Goal: Task Accomplishment & Management: Manage account settings

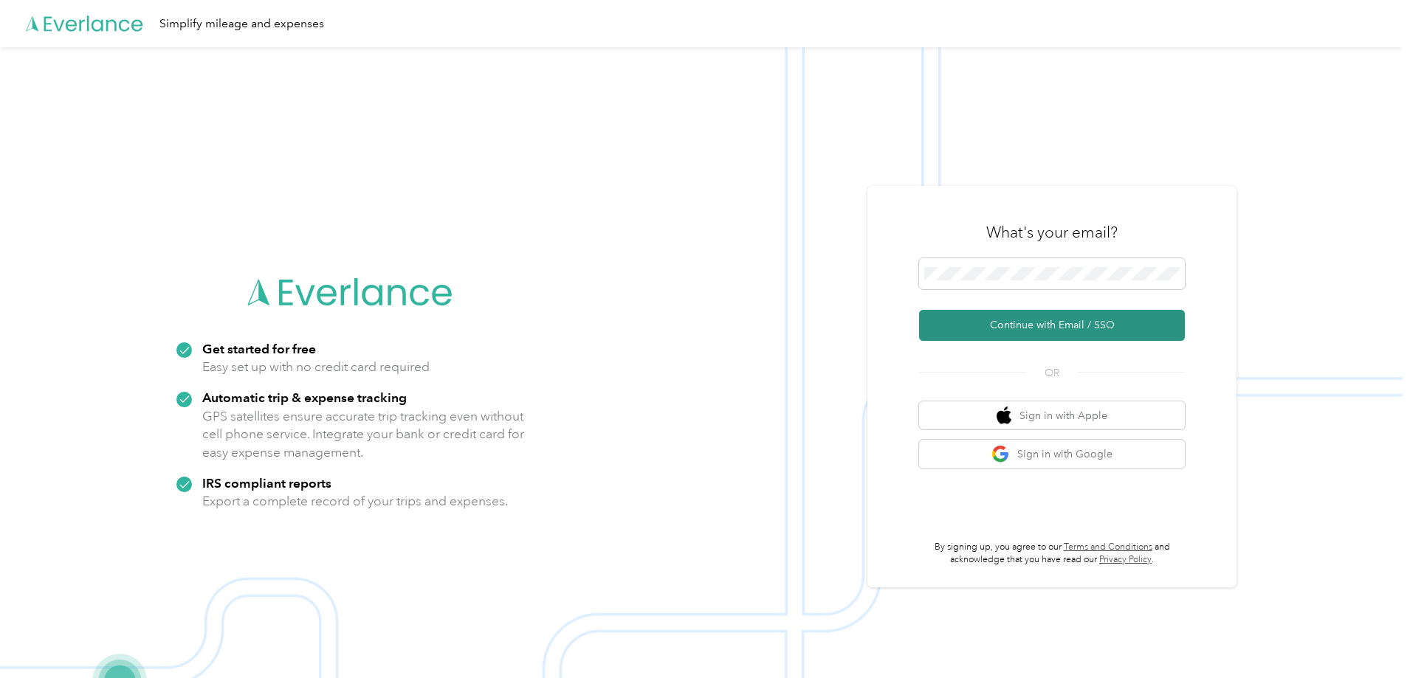
click at [1047, 335] on button "Continue with Email / SSO" at bounding box center [1052, 325] width 266 height 31
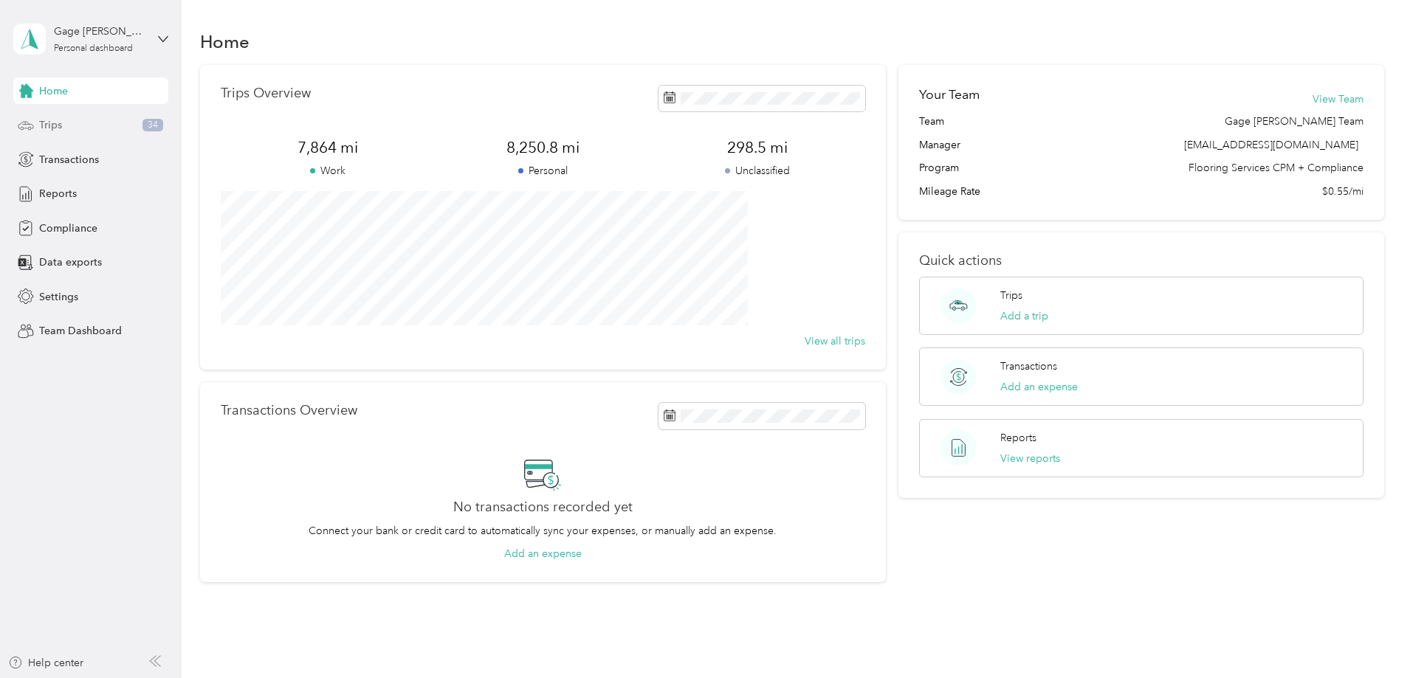
click at [46, 122] on span "Trips" at bounding box center [50, 125] width 23 height 16
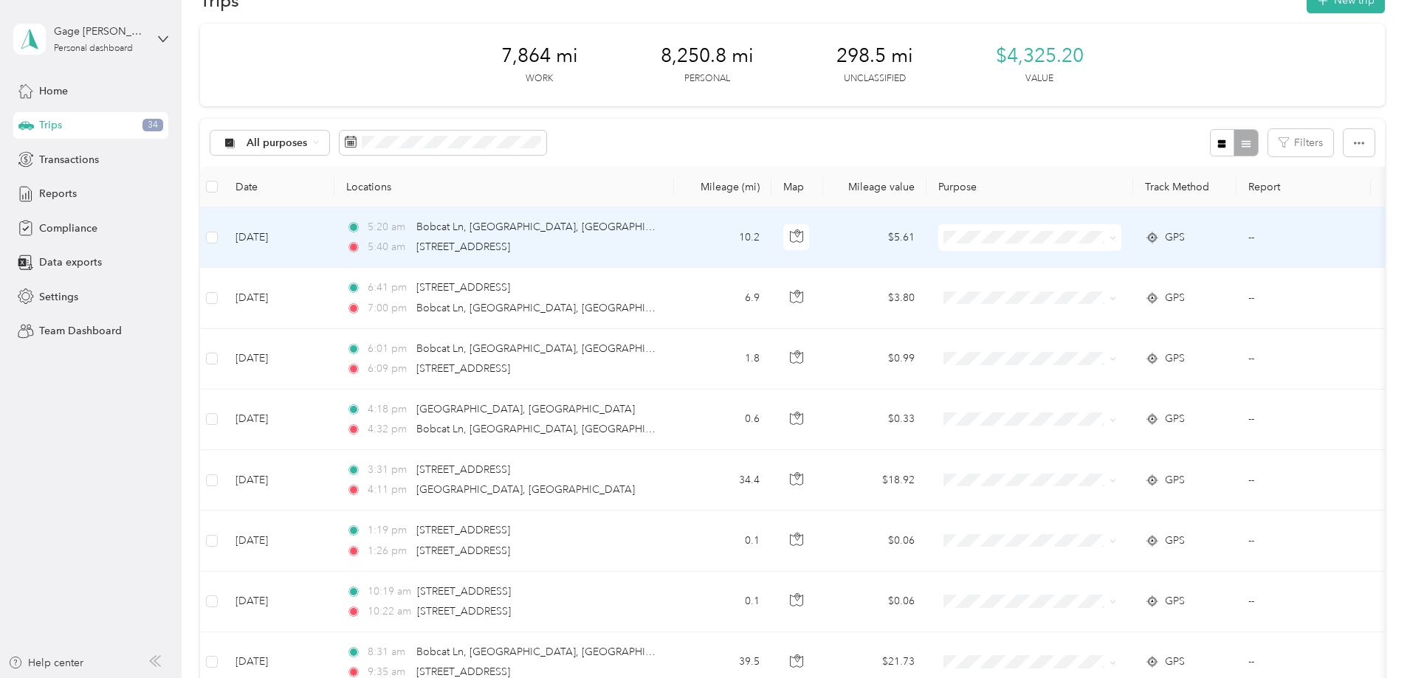
scroll to position [74, 0]
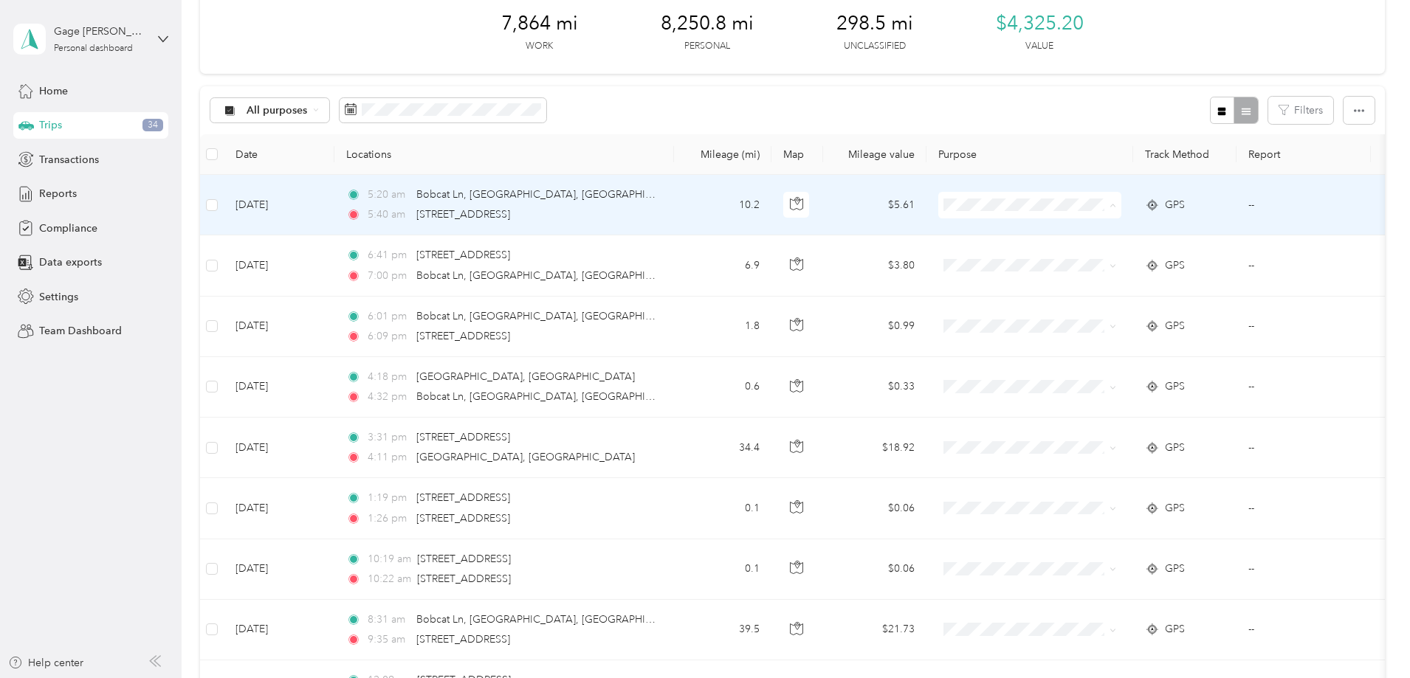
click at [1085, 233] on span "Flooring Services" at bounding box center [1141, 233] width 137 height 16
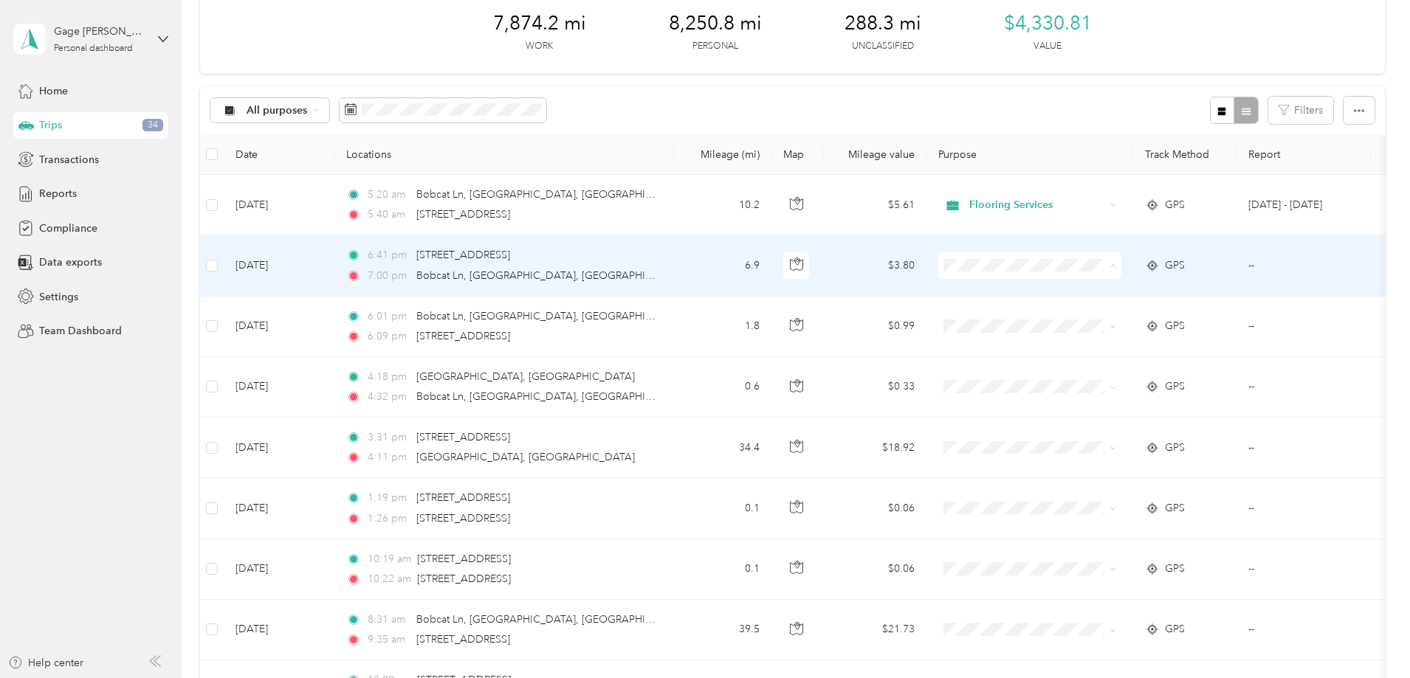
click at [1087, 323] on li "Personal" at bounding box center [1127, 319] width 183 height 26
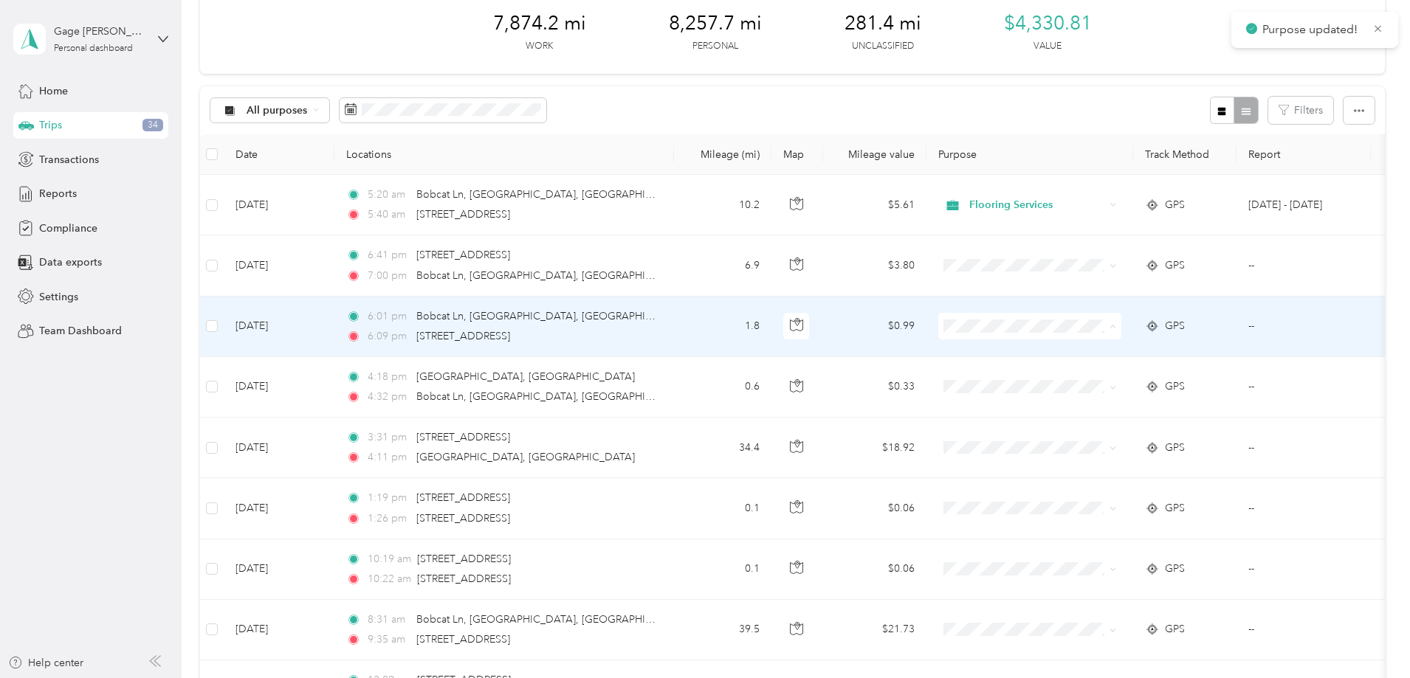
click at [1083, 380] on span "Personal" at bounding box center [1141, 380] width 137 height 16
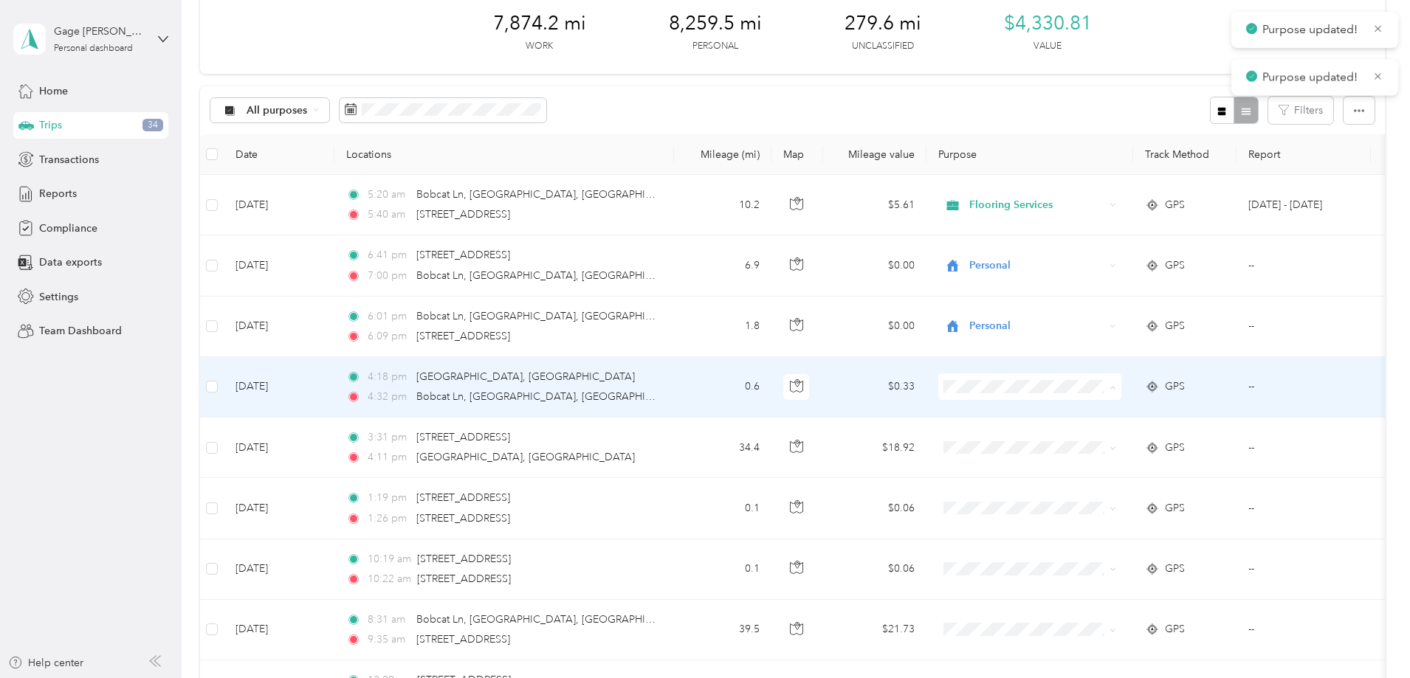
click at [1078, 438] on span "Personal" at bounding box center [1141, 441] width 137 height 16
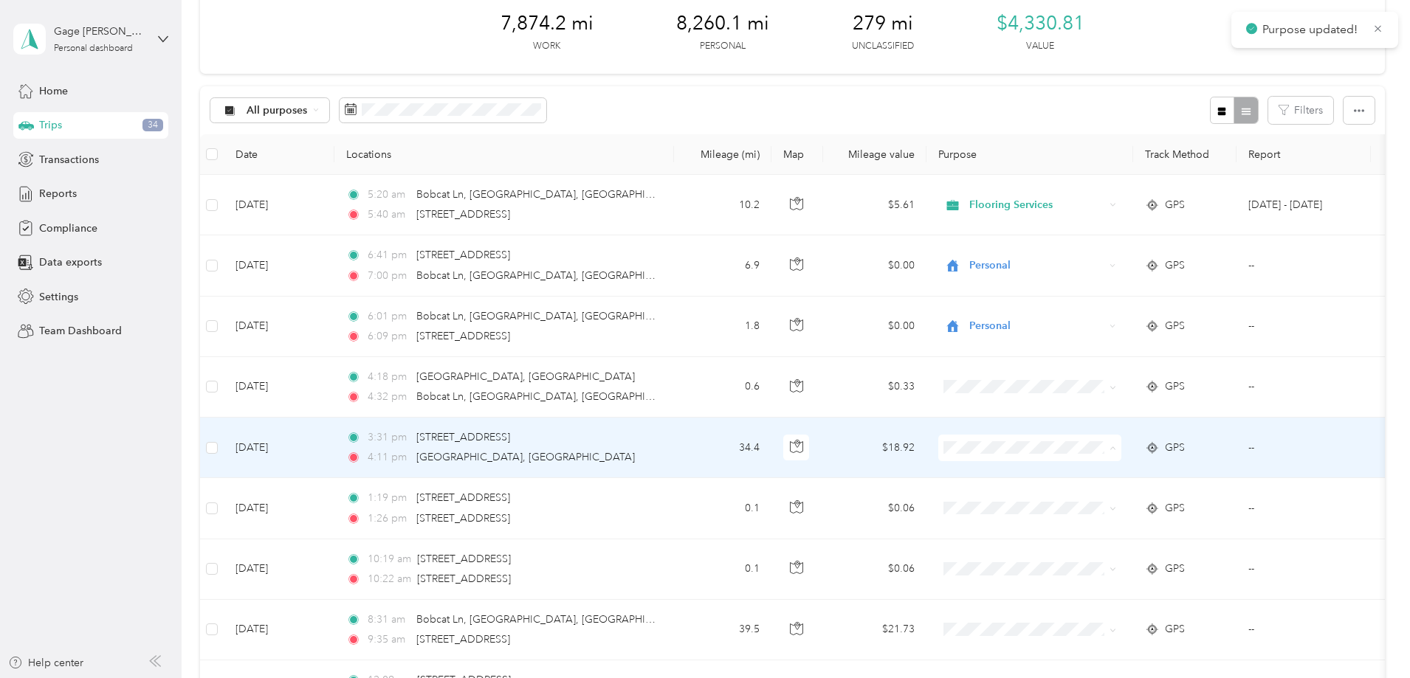
click at [1092, 500] on span "Personal" at bounding box center [1141, 502] width 137 height 16
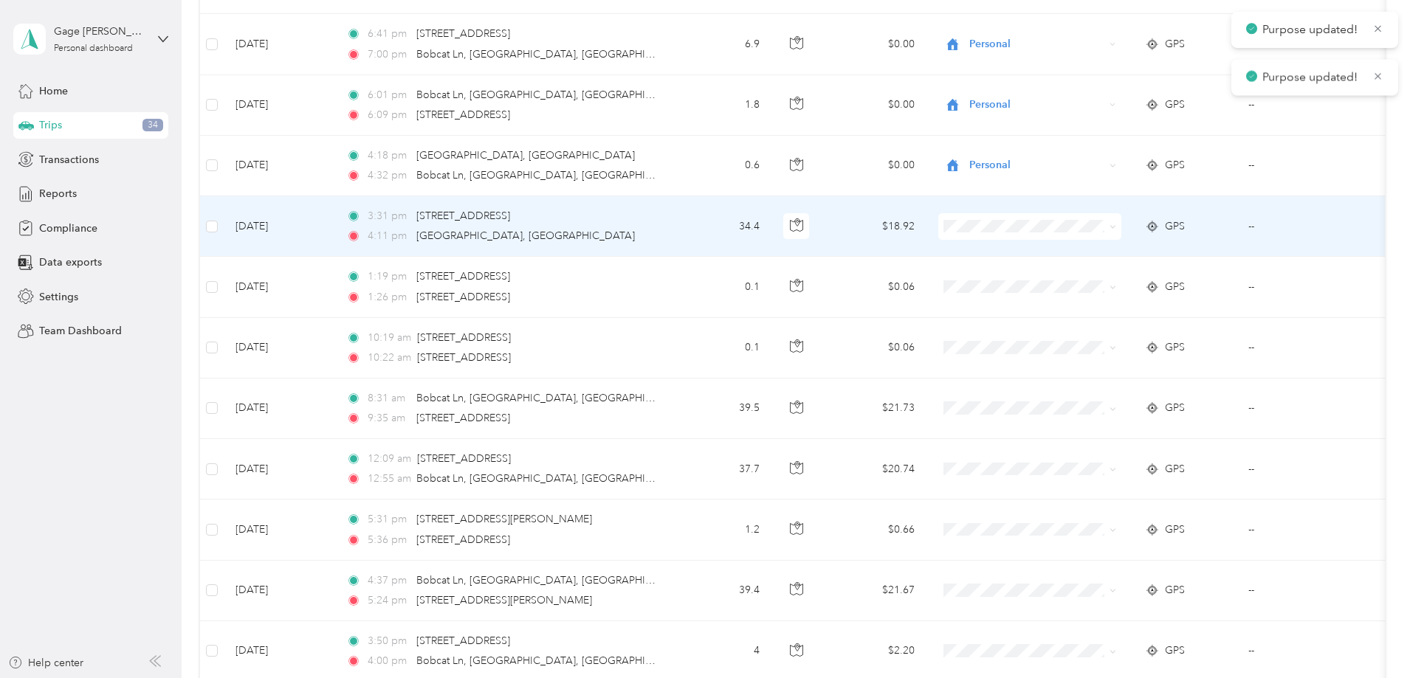
scroll to position [369, 0]
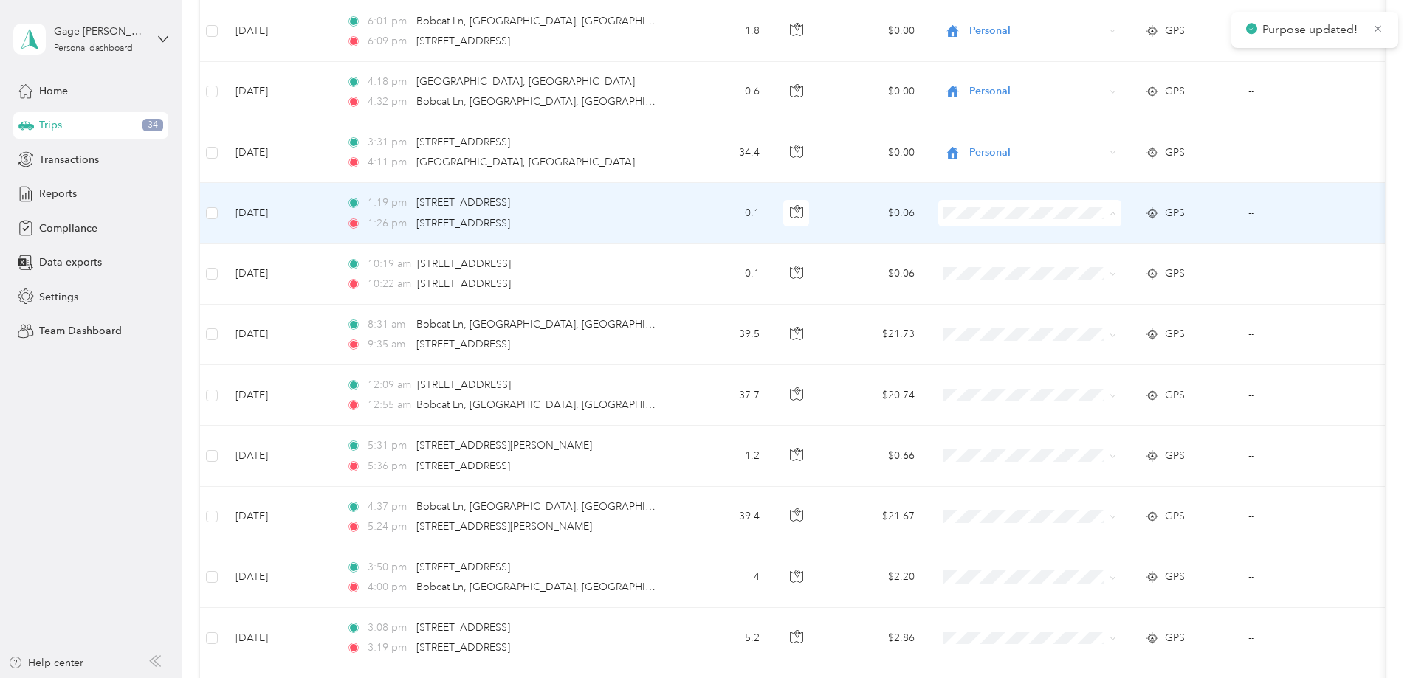
click at [1077, 263] on span "Personal" at bounding box center [1141, 267] width 137 height 16
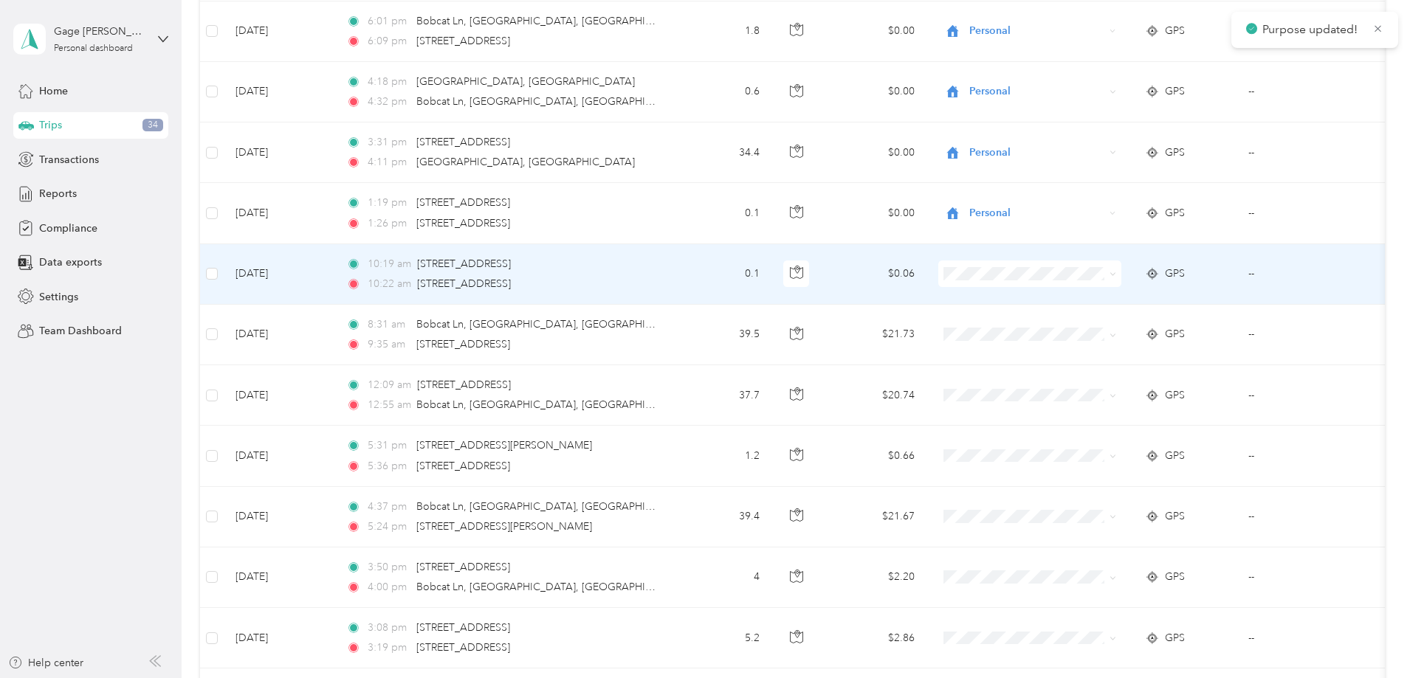
click at [1082, 321] on span "Personal" at bounding box center [1141, 328] width 137 height 16
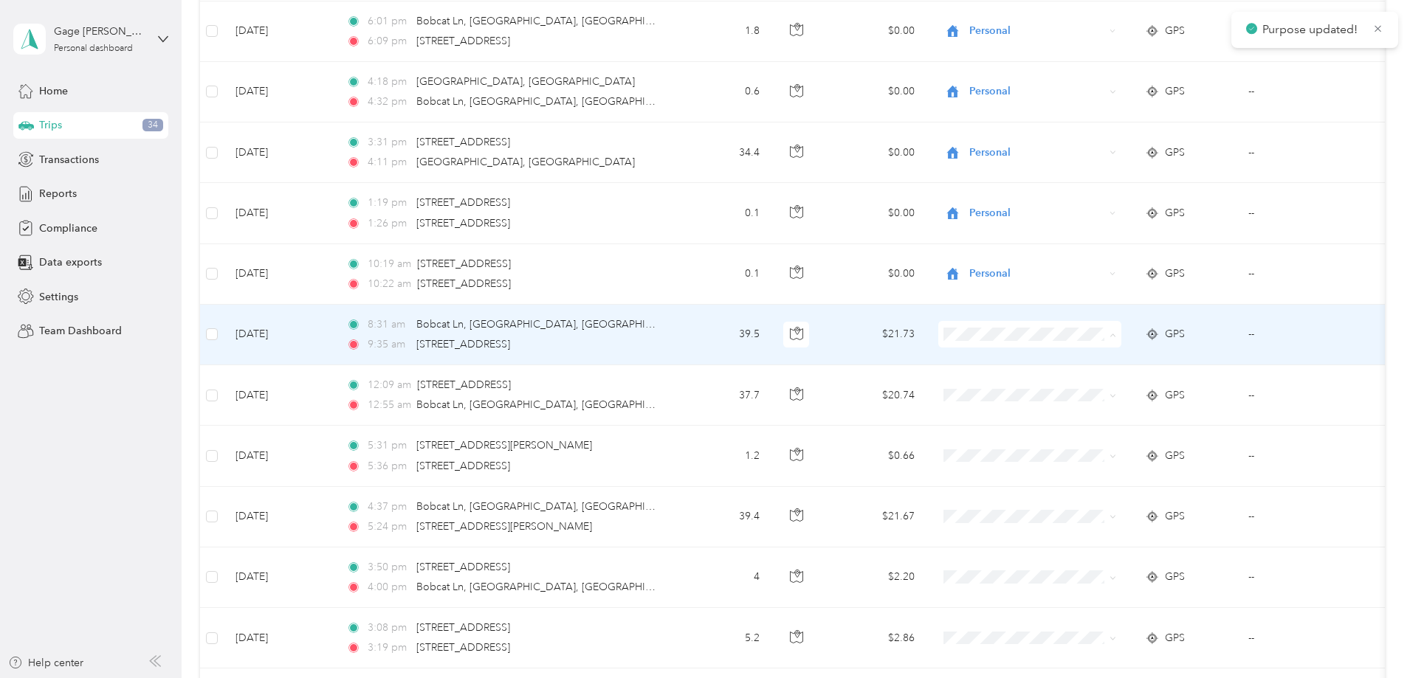
click at [1084, 391] on li "Personal" at bounding box center [1127, 388] width 183 height 26
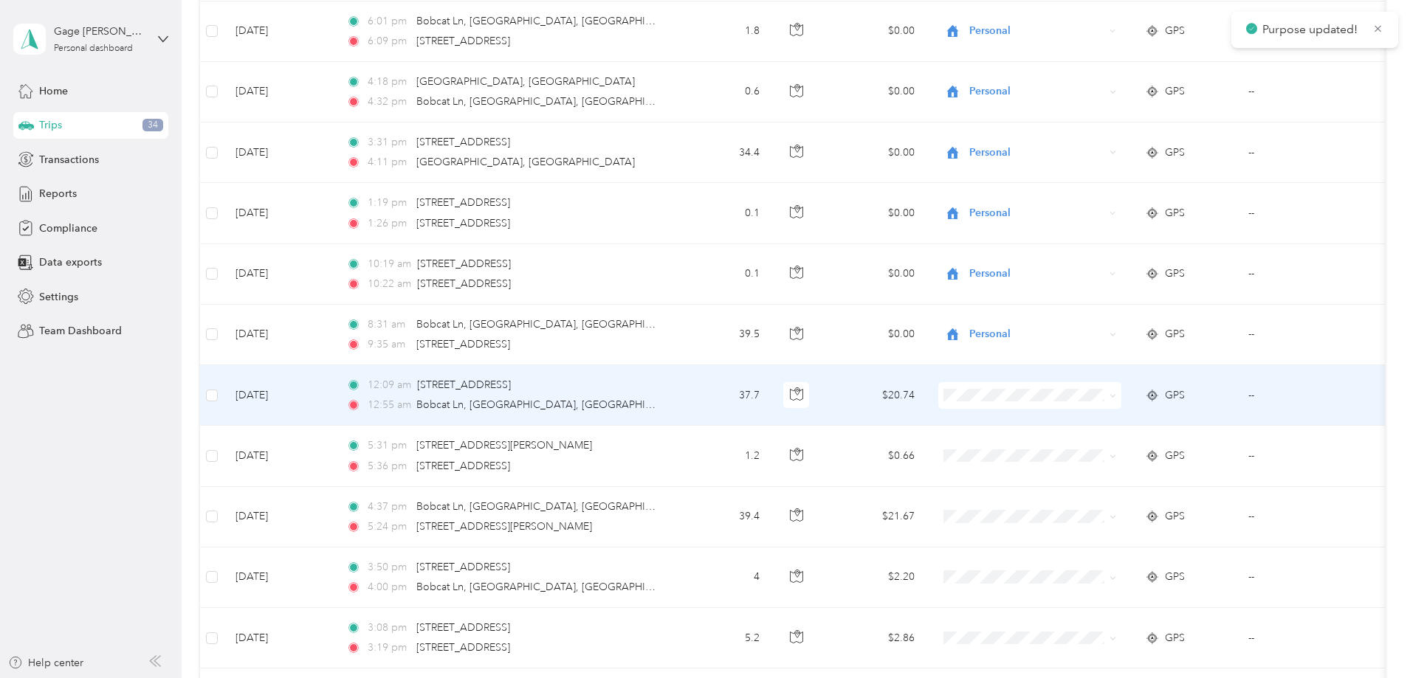
click at [1085, 448] on span "Personal" at bounding box center [1141, 446] width 137 height 16
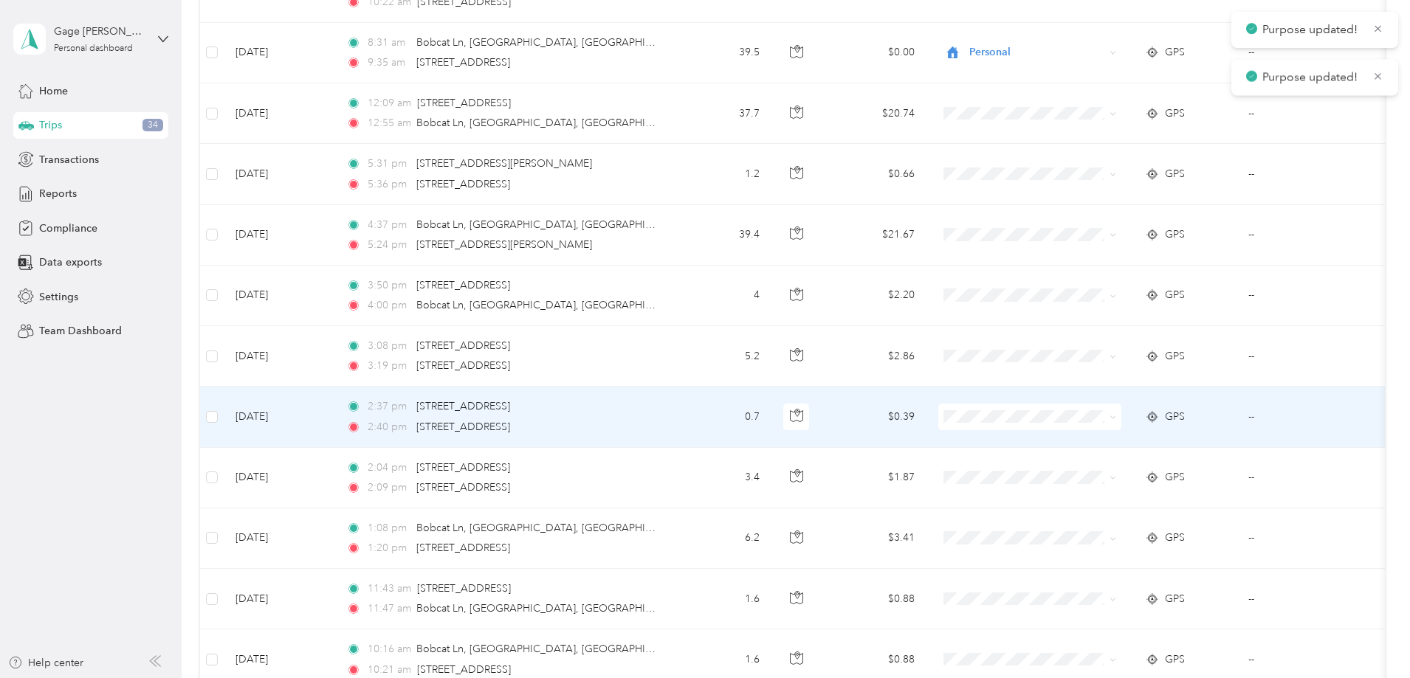
scroll to position [664, 0]
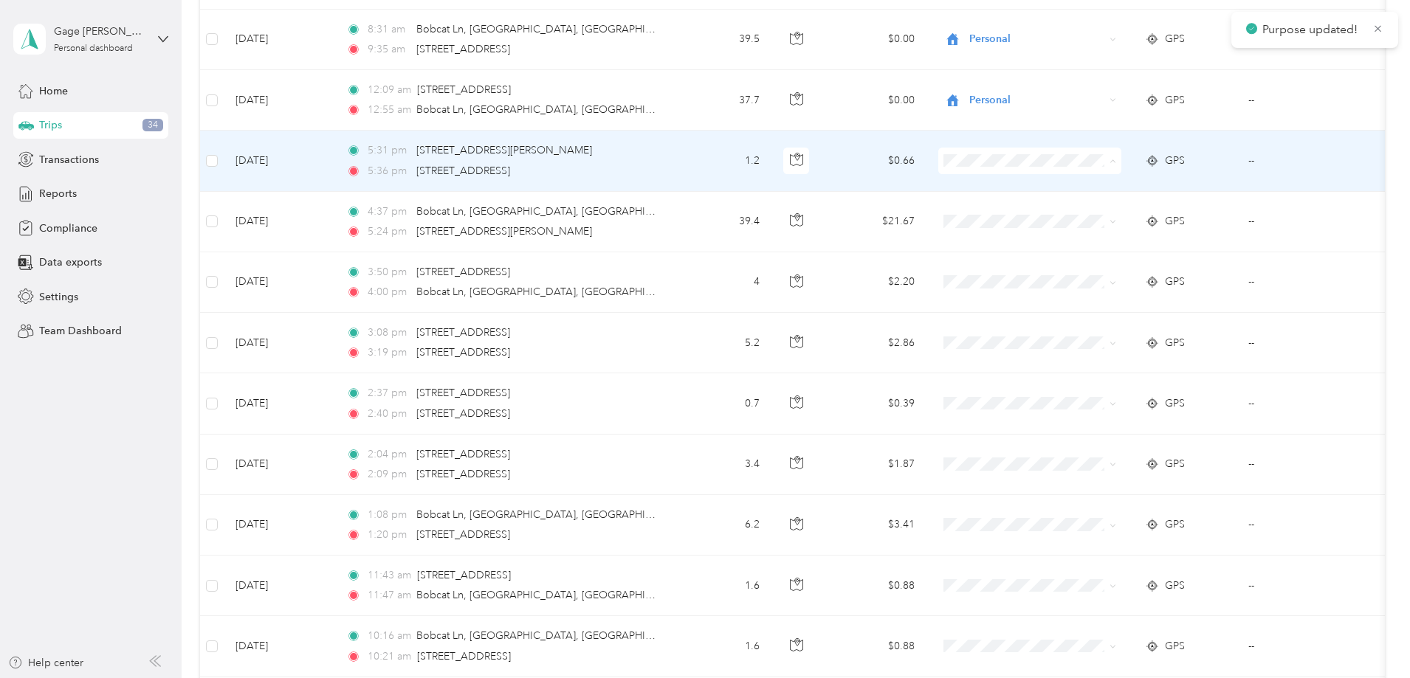
click at [1084, 212] on span "Personal" at bounding box center [1141, 215] width 137 height 16
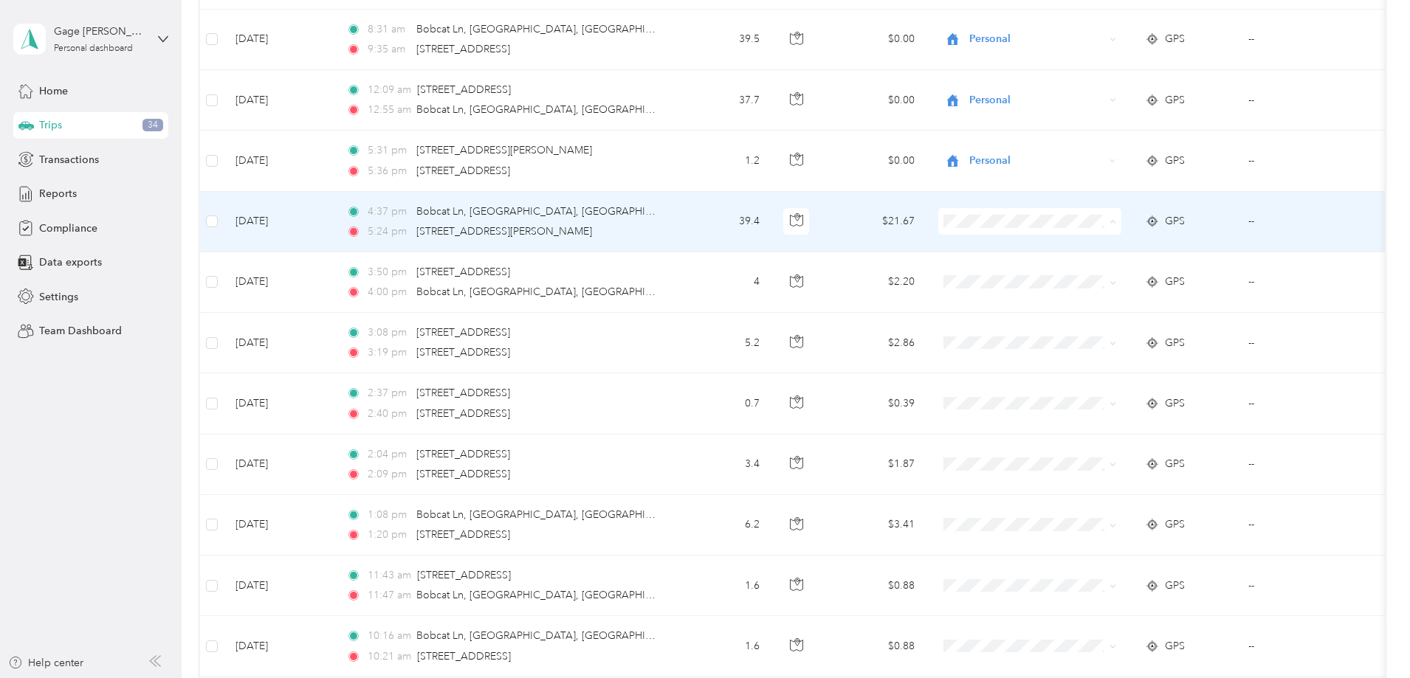
click at [1078, 274] on span "Personal" at bounding box center [1141, 275] width 137 height 16
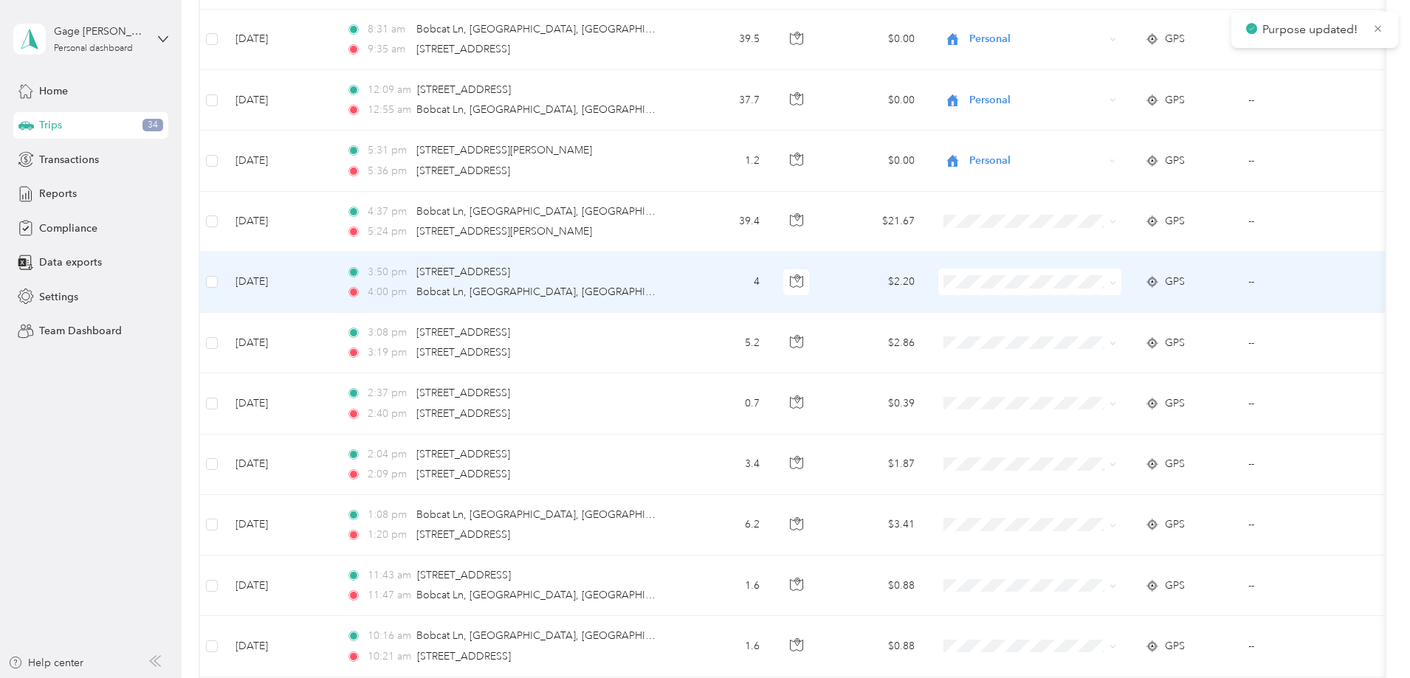
click at [1084, 336] on span "Personal" at bounding box center [1141, 333] width 137 height 16
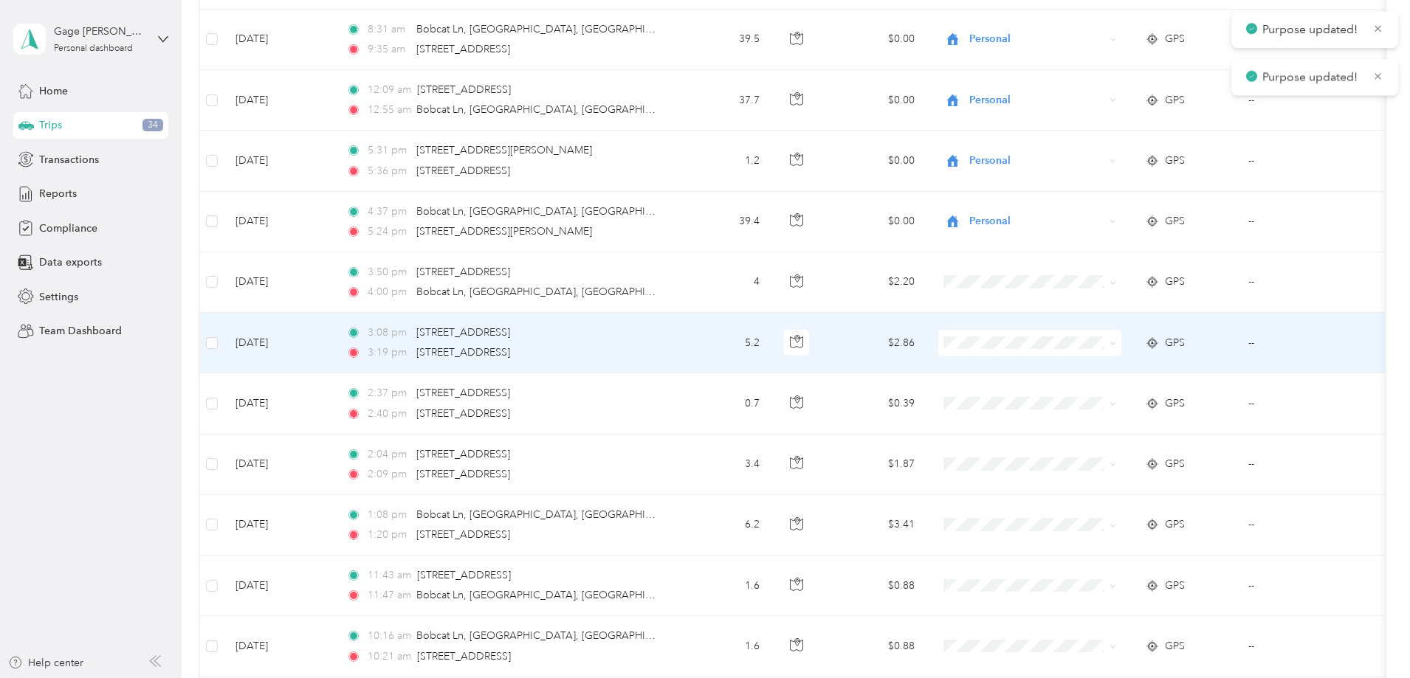
click at [1097, 396] on span "Personal" at bounding box center [1141, 394] width 137 height 16
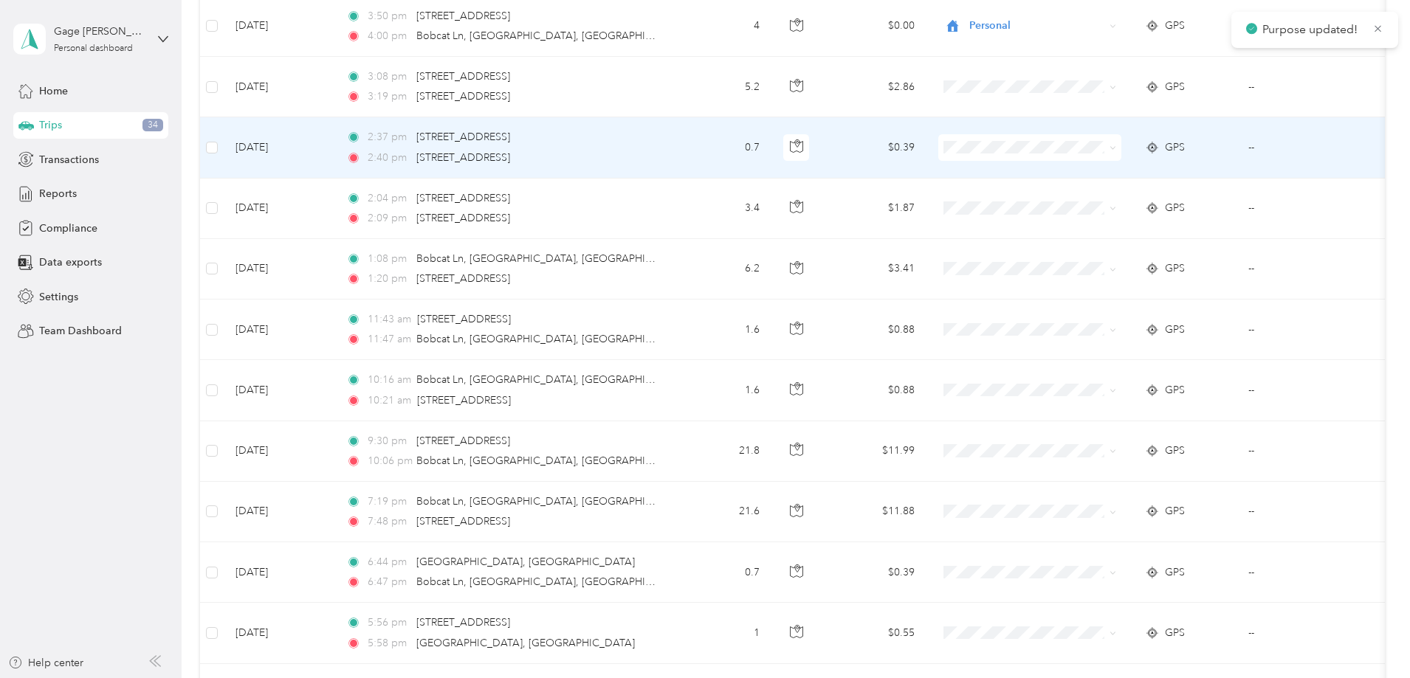
scroll to position [886, 0]
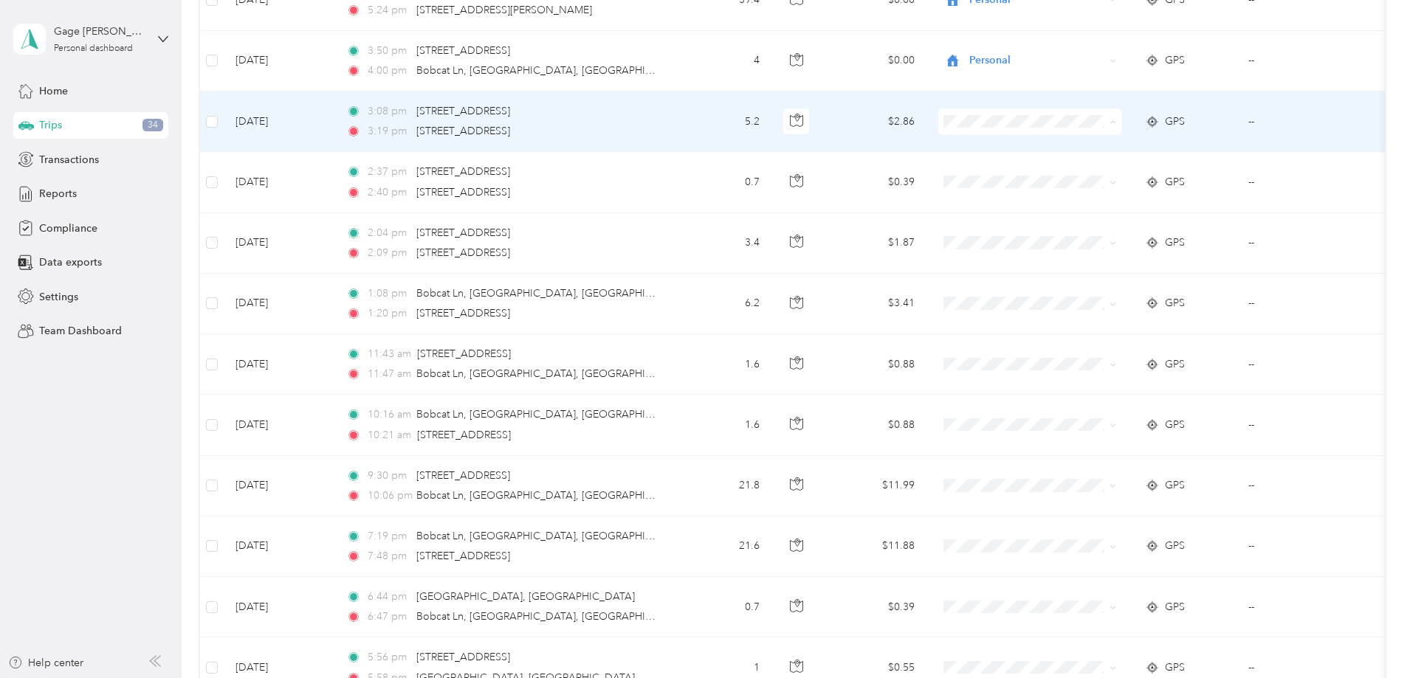
click at [1090, 176] on span "Personal" at bounding box center [1141, 176] width 137 height 16
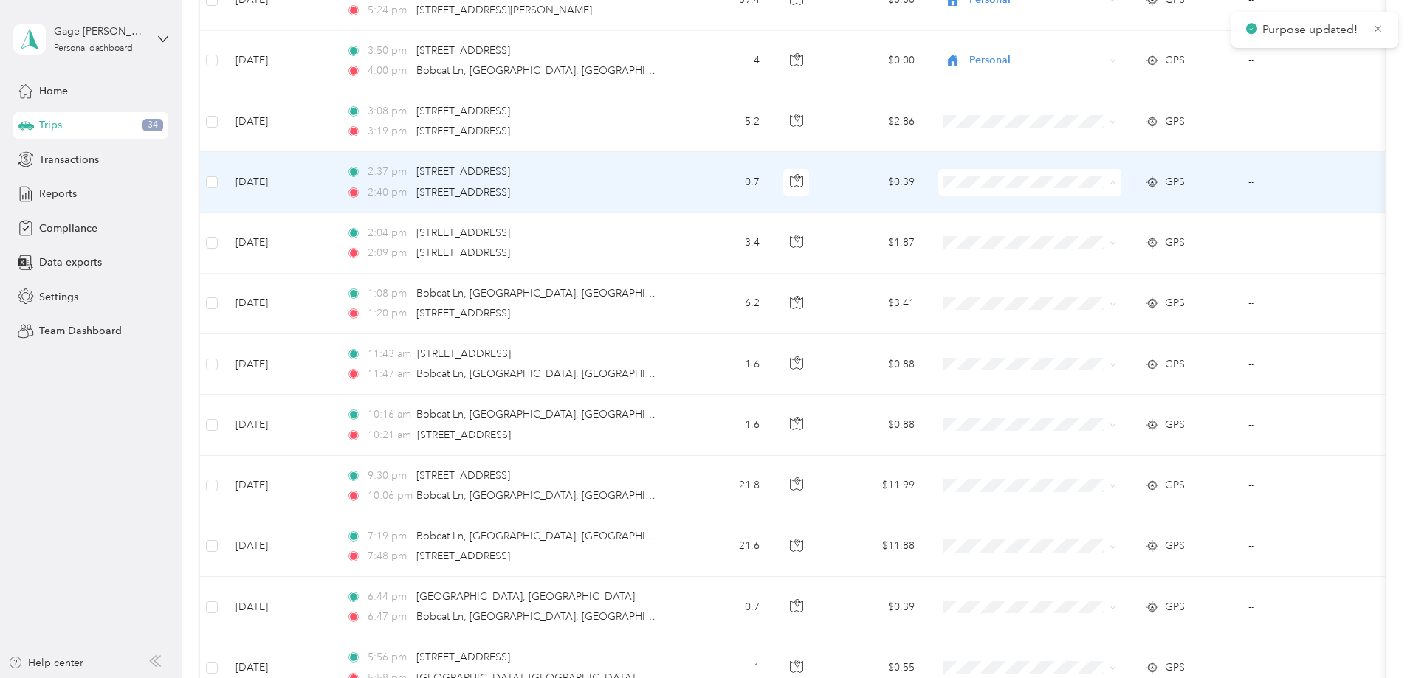
click at [1087, 236] on span "Personal" at bounding box center [1141, 236] width 137 height 16
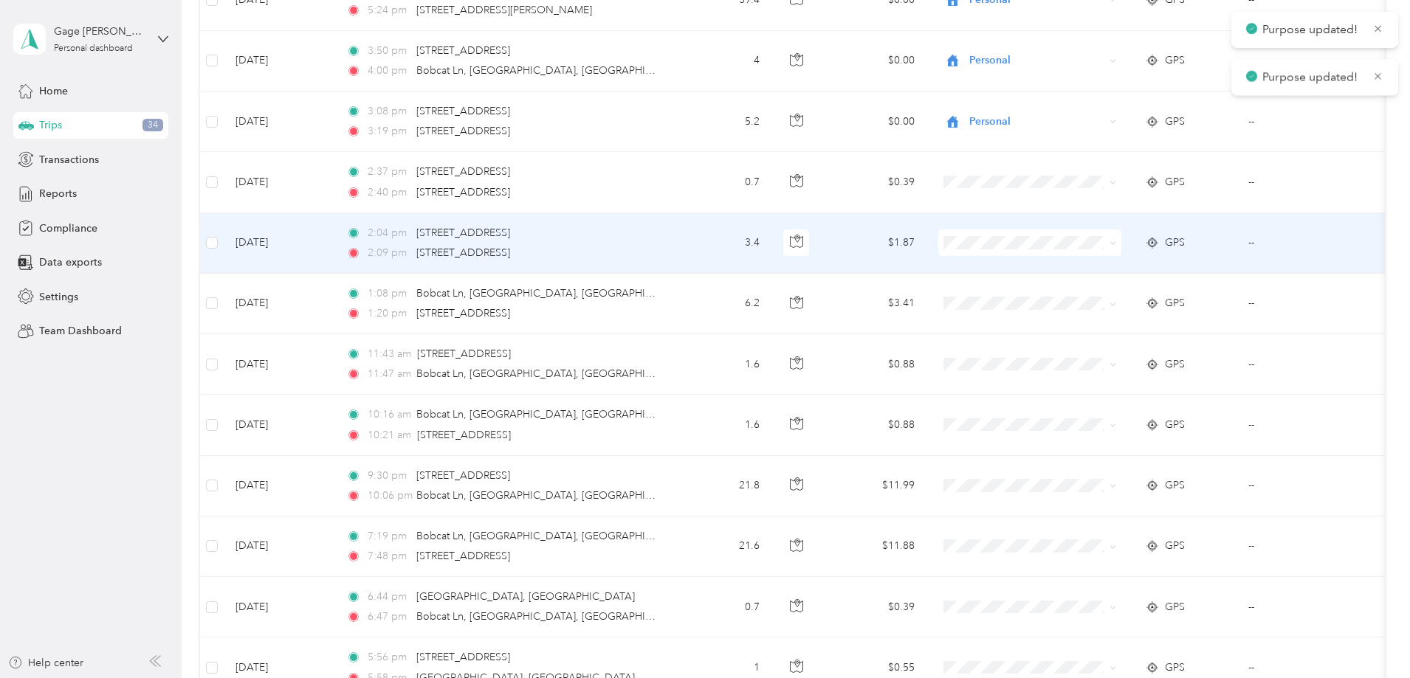
click at [1088, 297] on span "Personal" at bounding box center [1141, 292] width 137 height 16
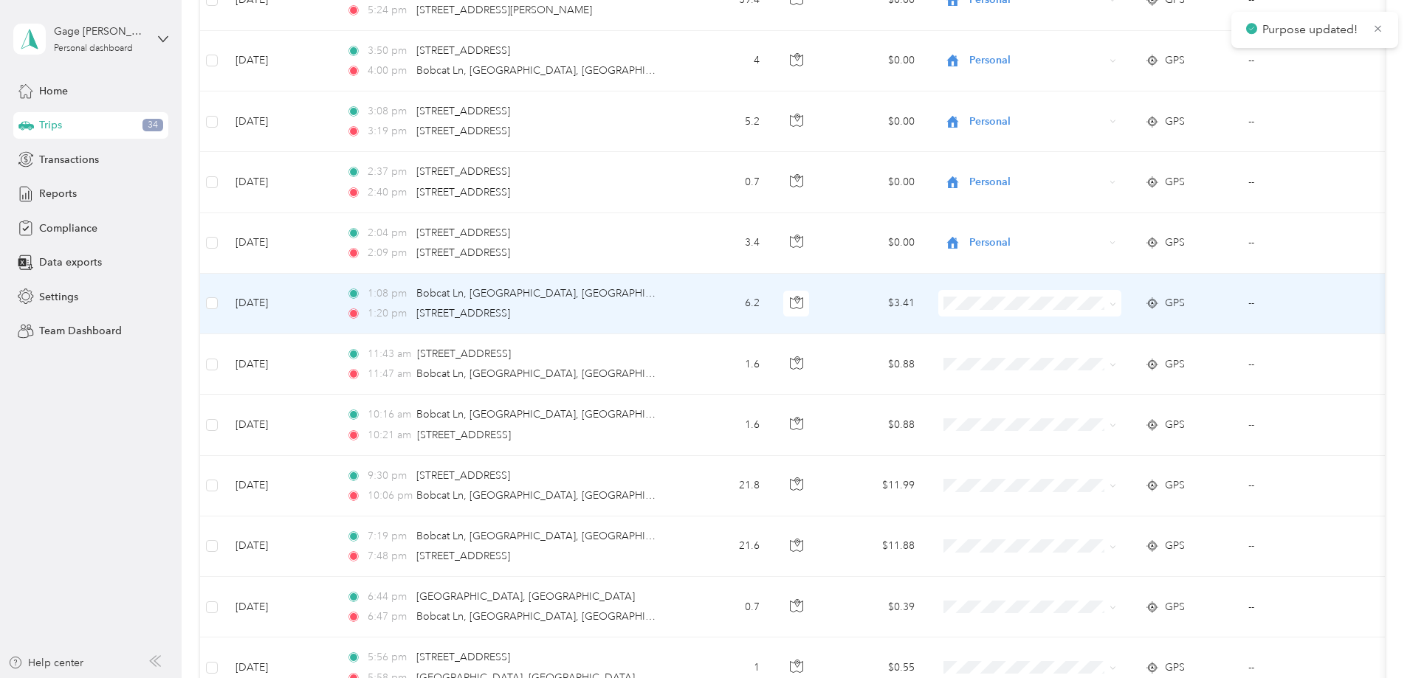
click at [1087, 357] on span "Personal" at bounding box center [1141, 356] width 137 height 16
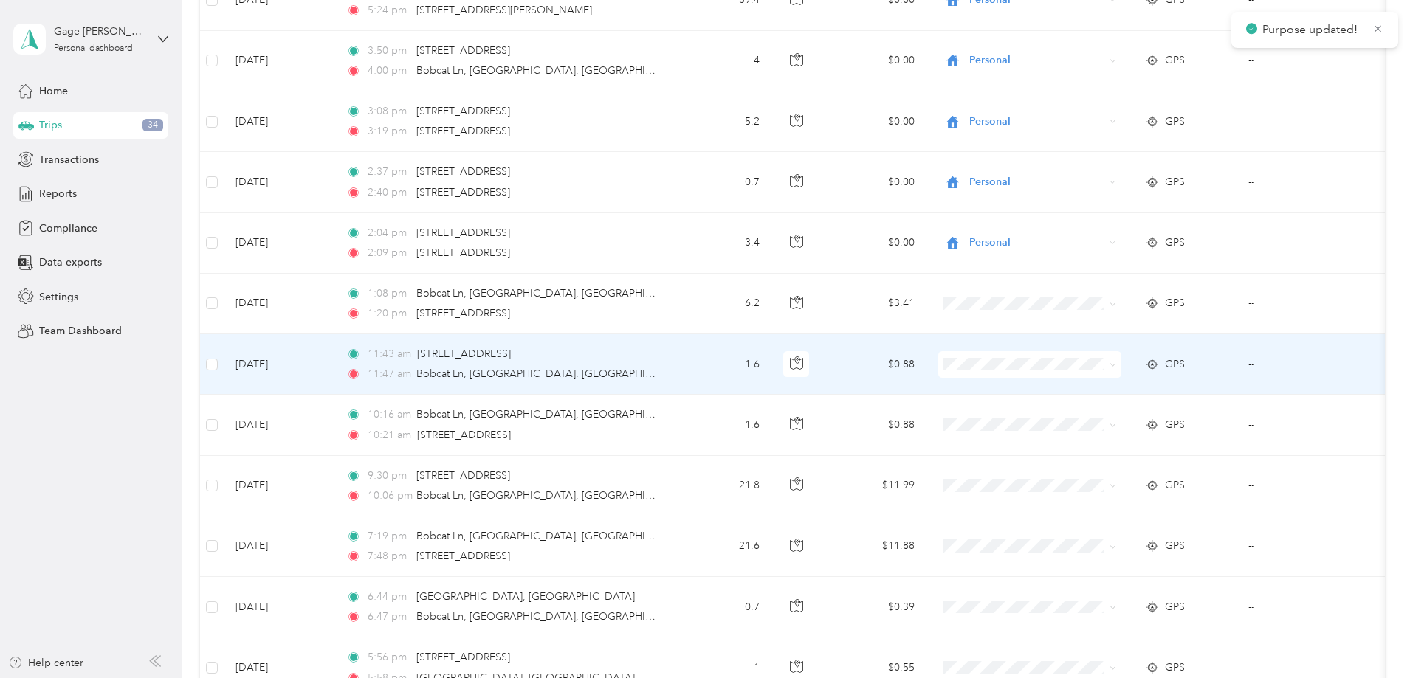
click at [1091, 420] on span "Personal" at bounding box center [1141, 417] width 137 height 16
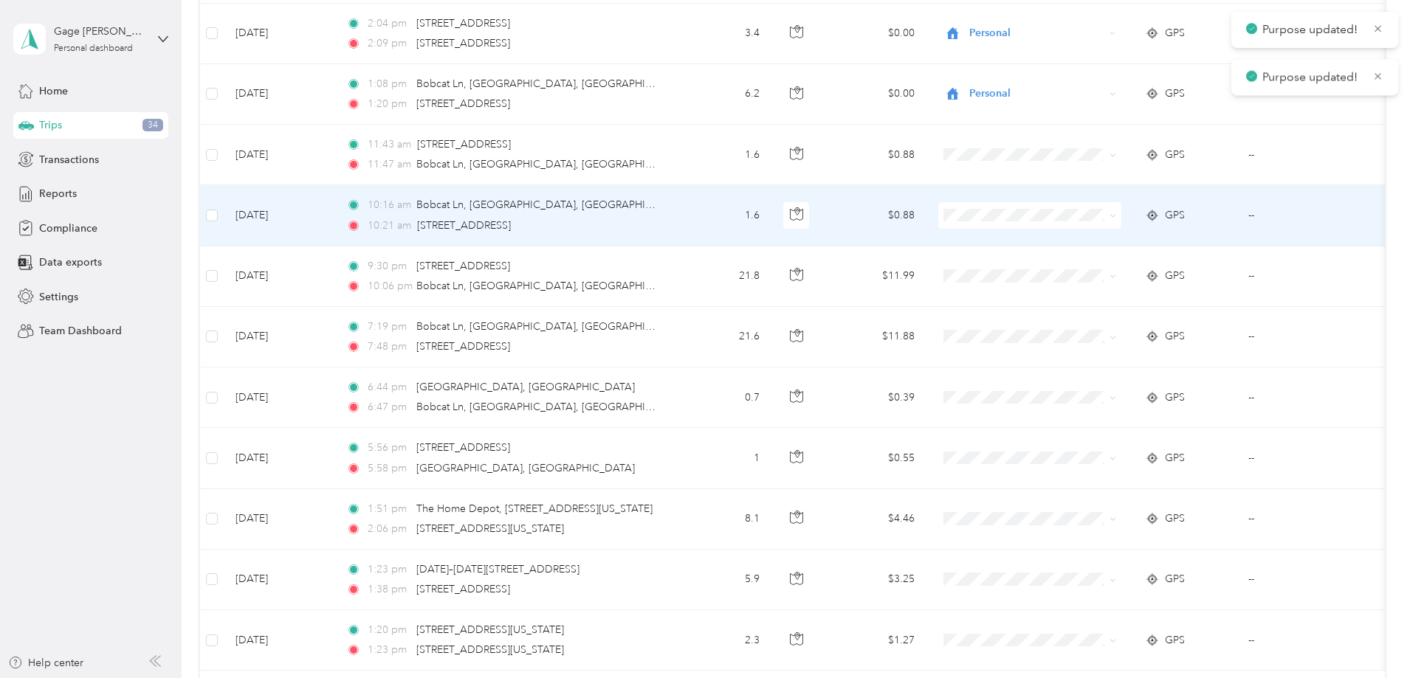
scroll to position [1107, 0]
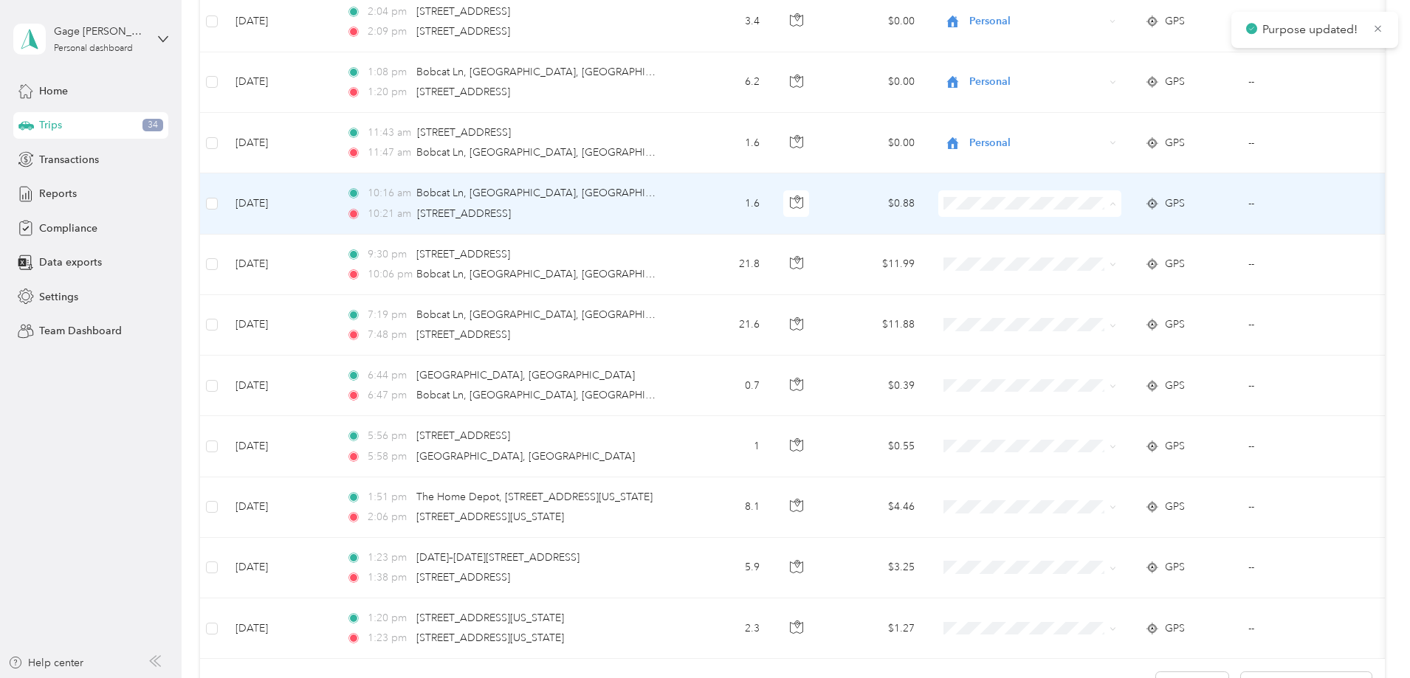
click at [1076, 260] on li "Personal" at bounding box center [1127, 257] width 183 height 26
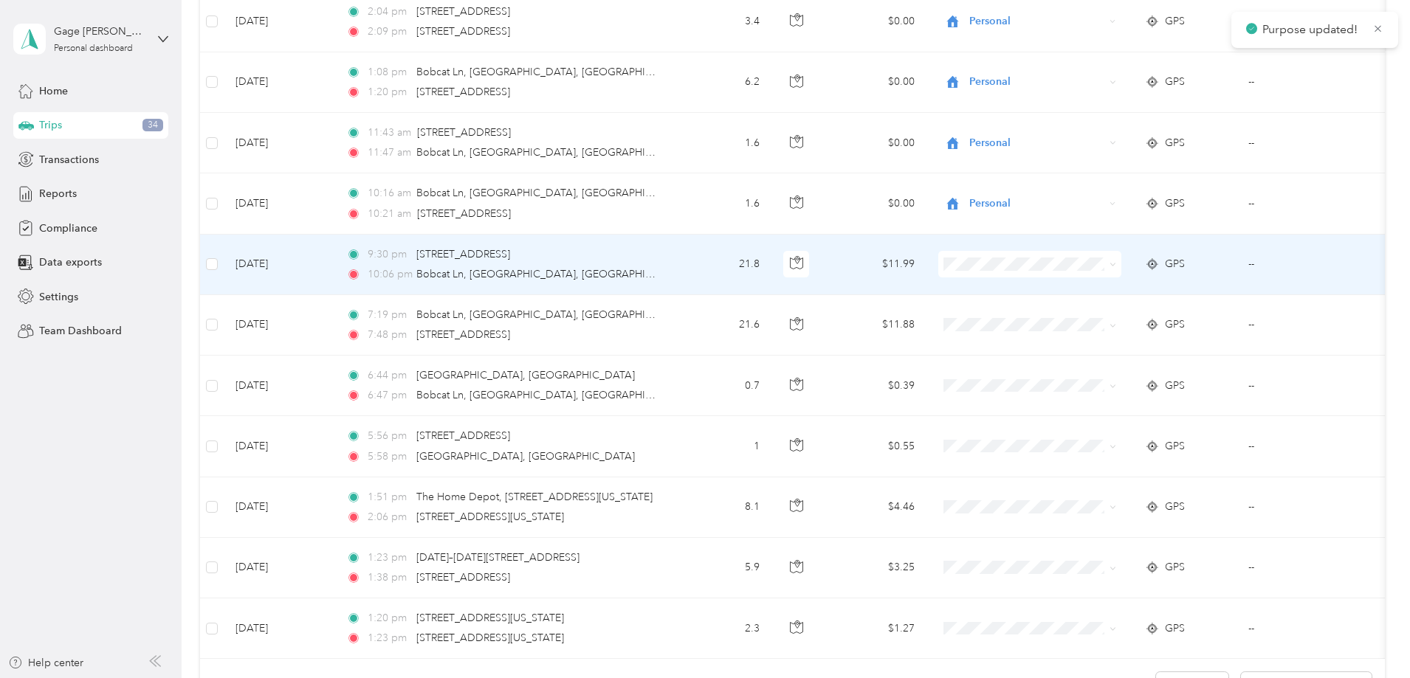
click at [1101, 320] on li "Personal" at bounding box center [1127, 313] width 183 height 26
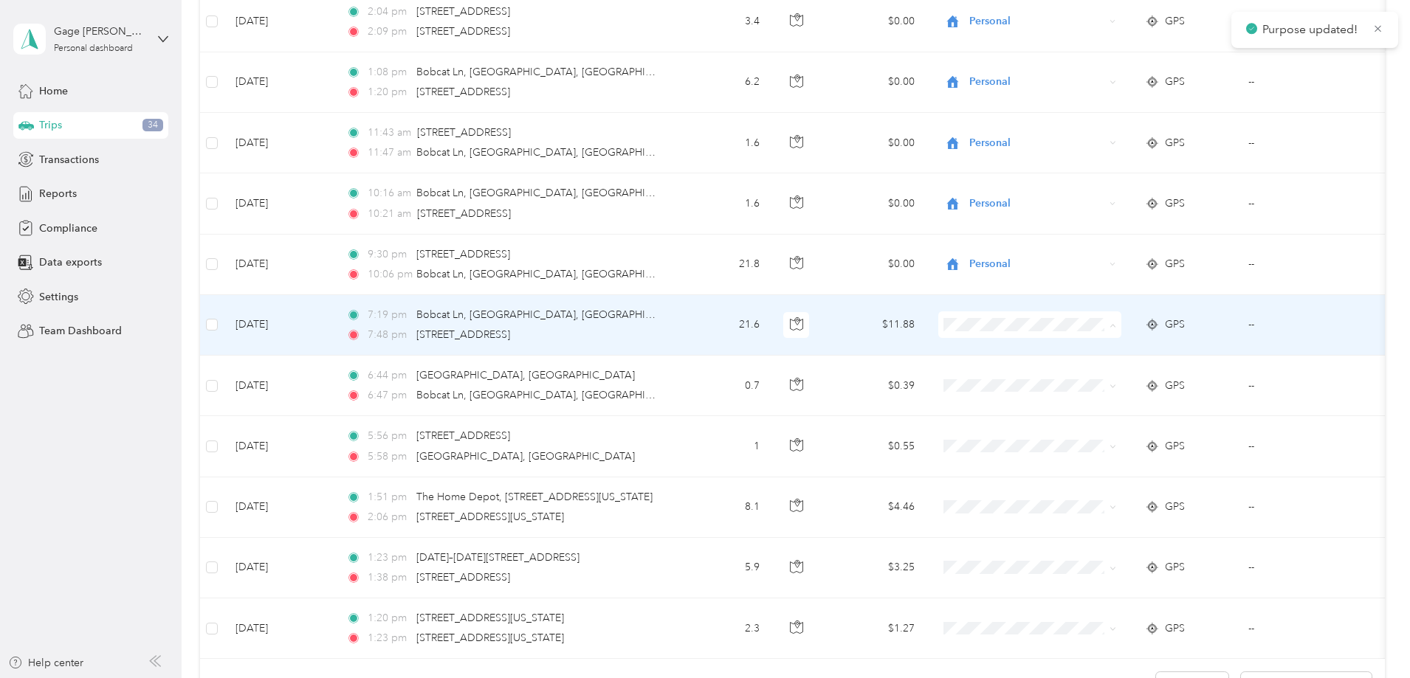
click at [1095, 377] on span "Personal" at bounding box center [1141, 379] width 137 height 16
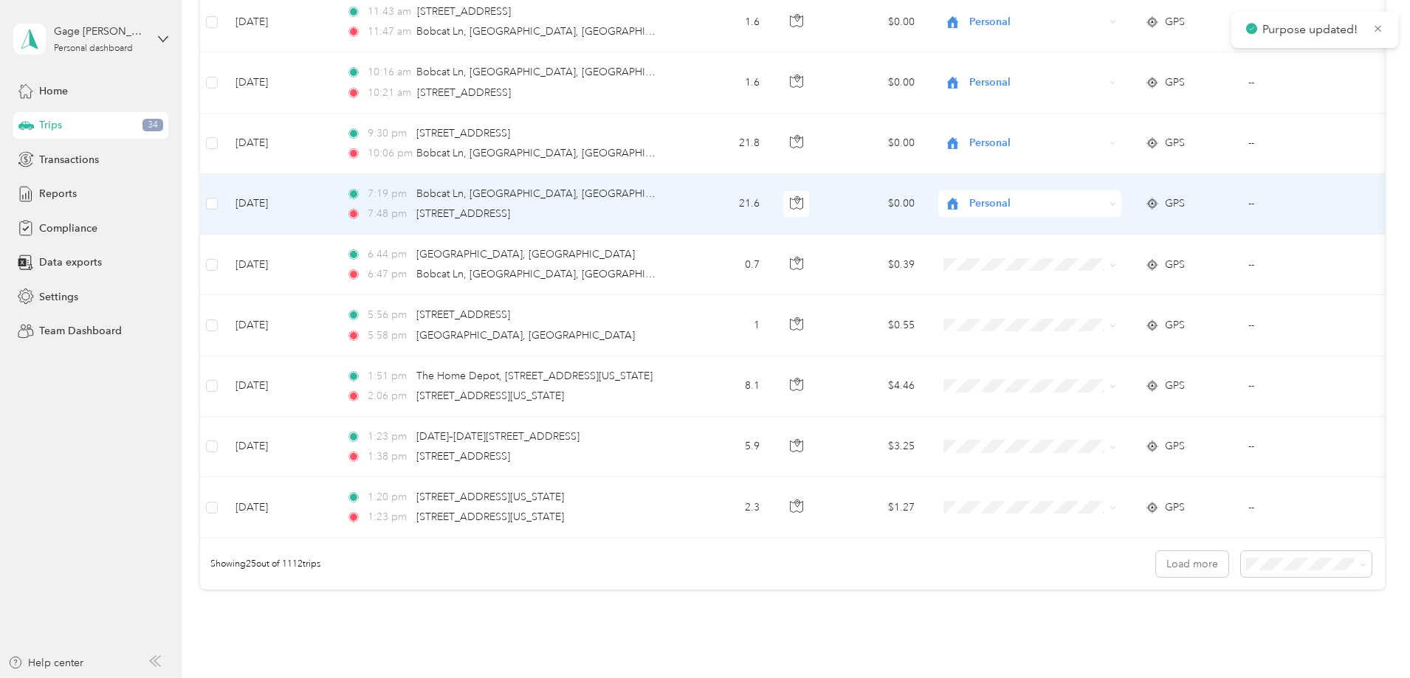
scroll to position [1255, 0]
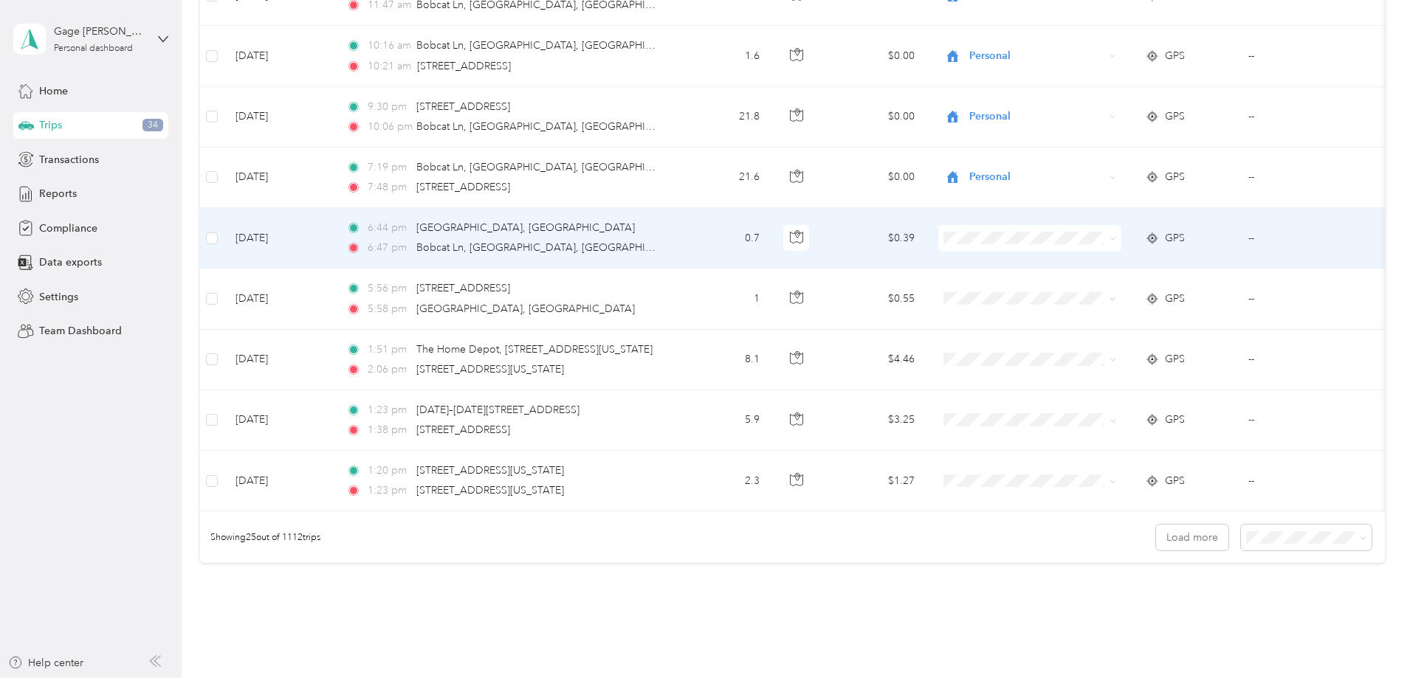
click at [1080, 295] on li "Personal" at bounding box center [1127, 291] width 183 height 26
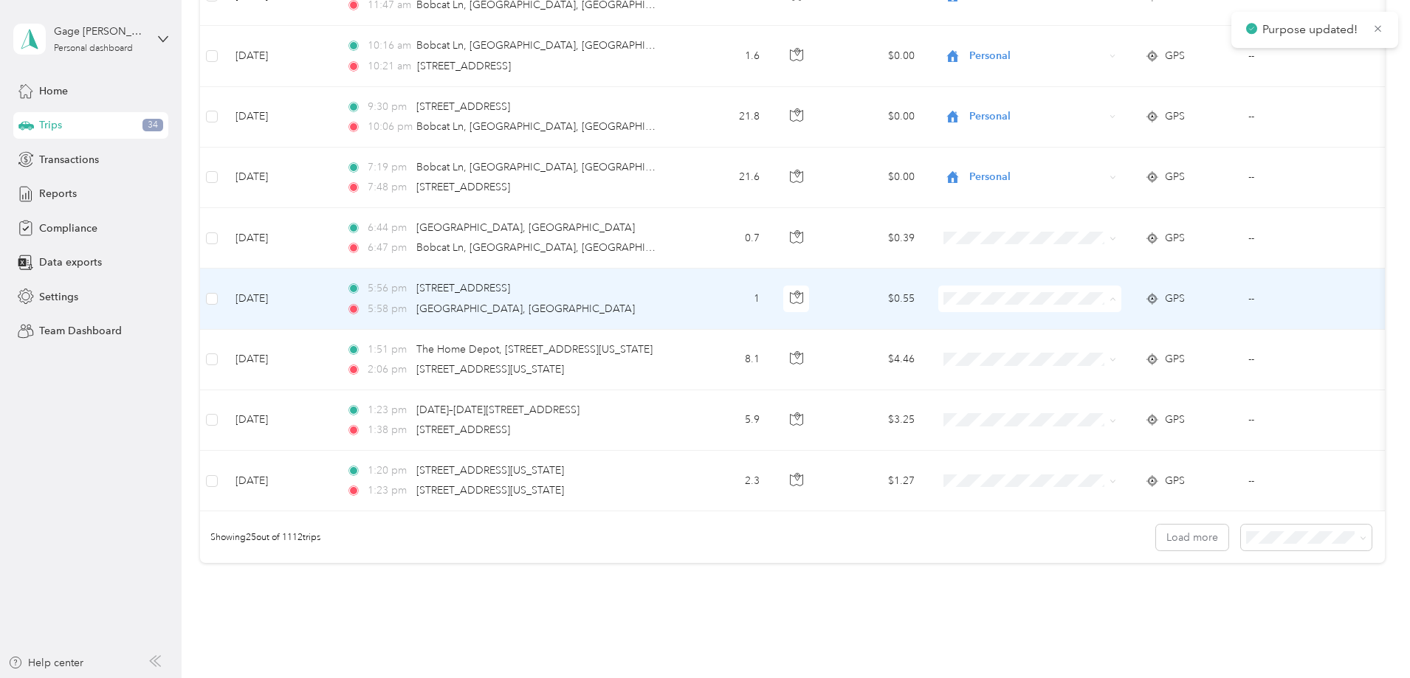
click at [1093, 354] on li "Personal" at bounding box center [1127, 353] width 183 height 26
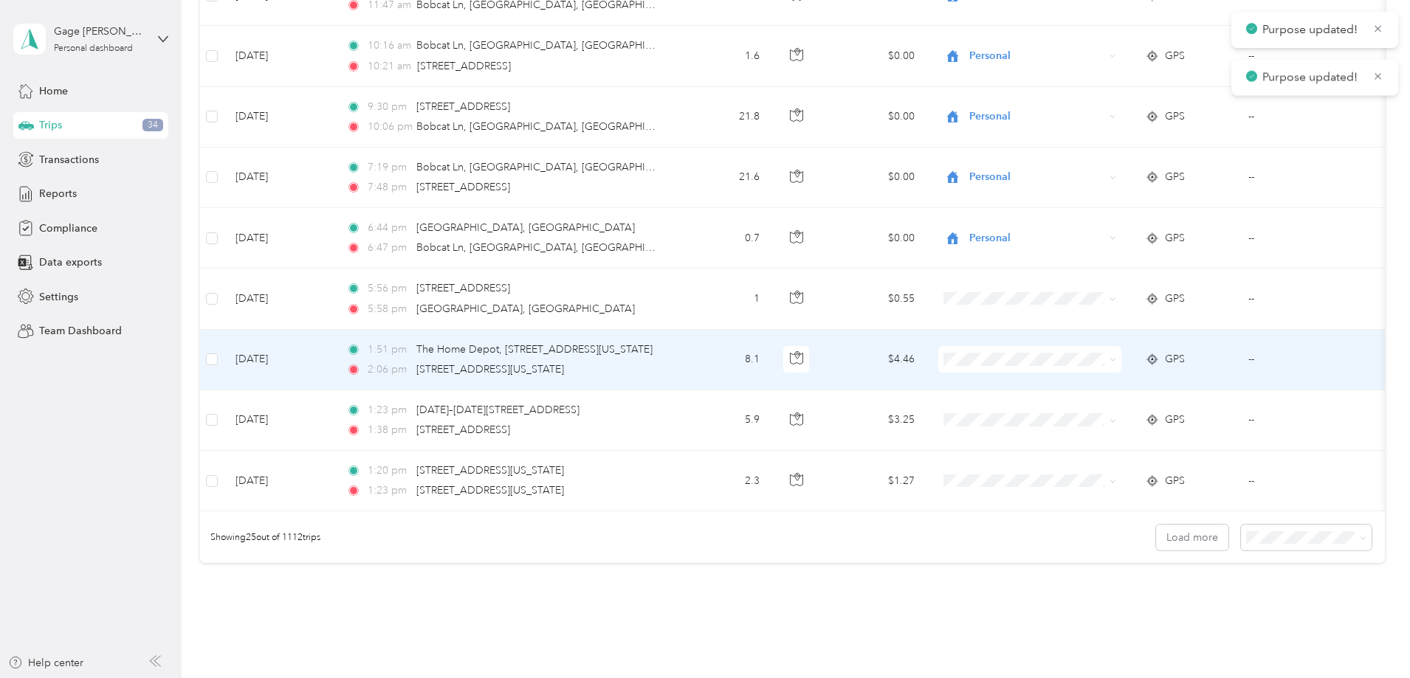
scroll to position [1329, 0]
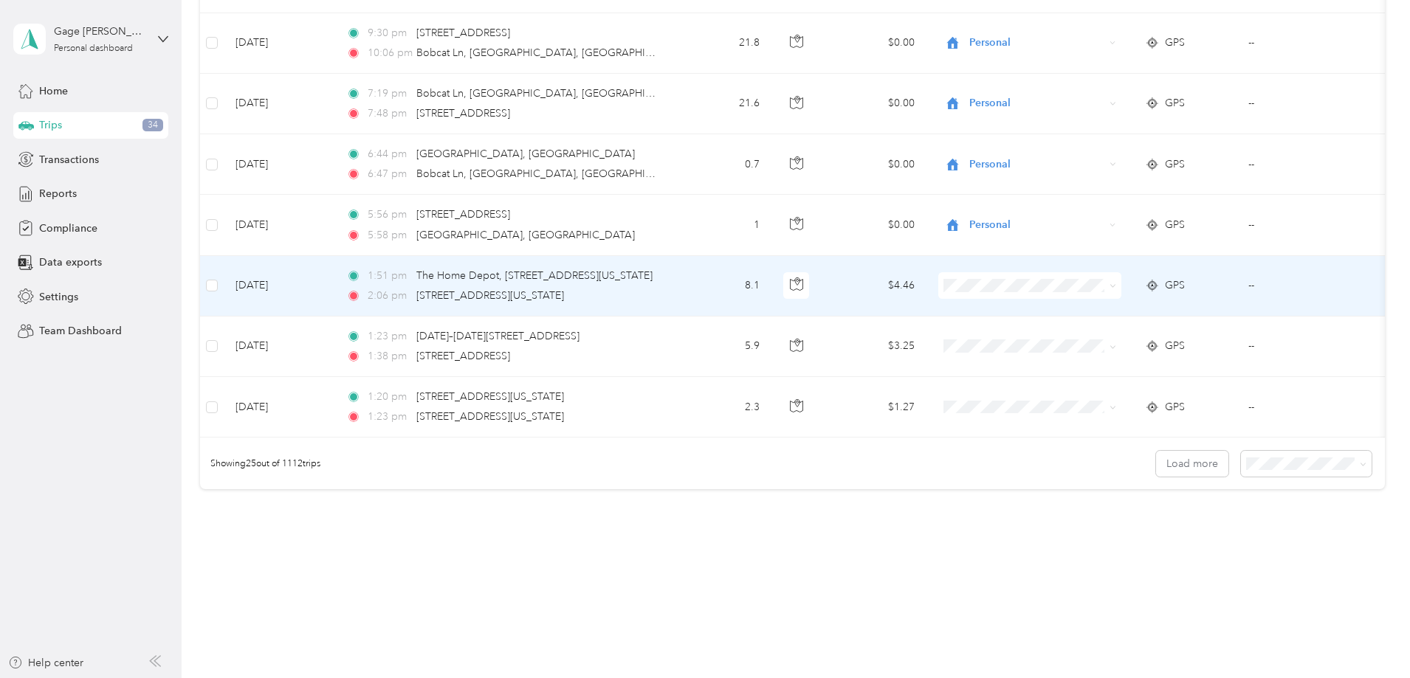
click at [1101, 342] on li "Personal" at bounding box center [1127, 333] width 183 height 26
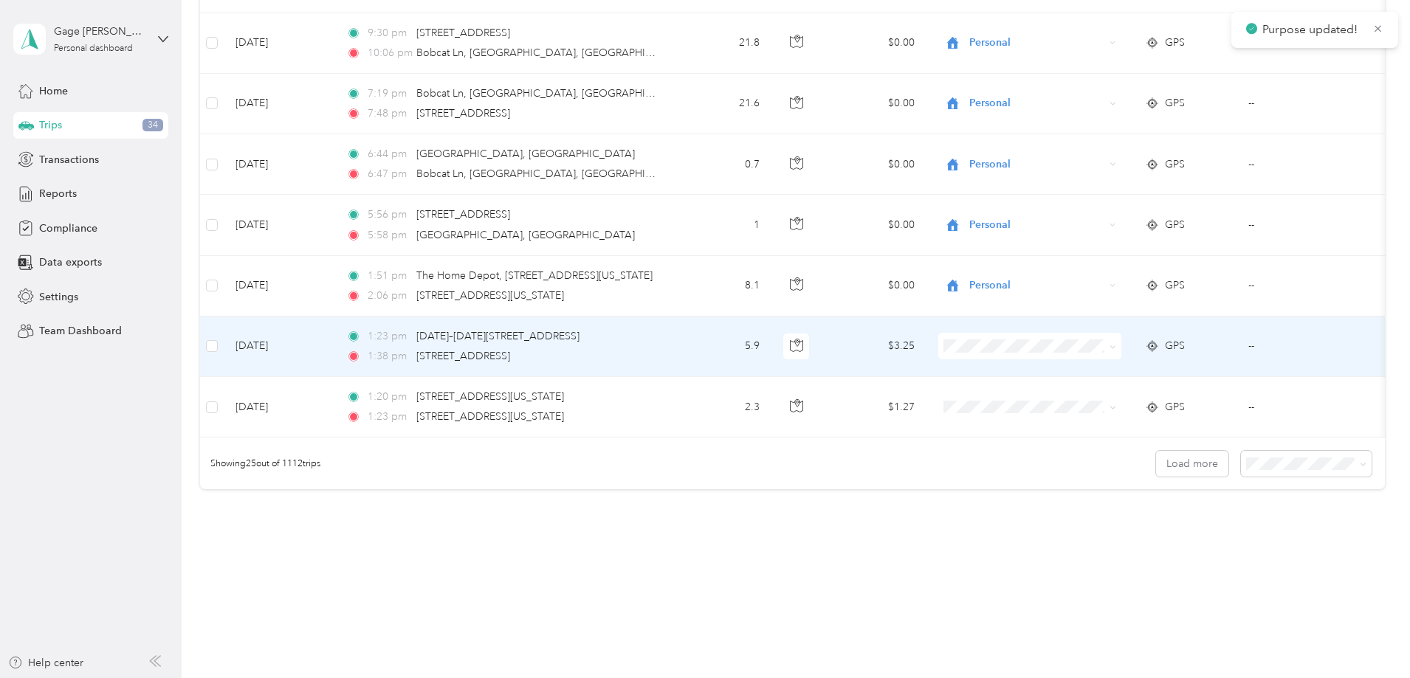
click at [1101, 397] on span "Personal" at bounding box center [1141, 398] width 137 height 16
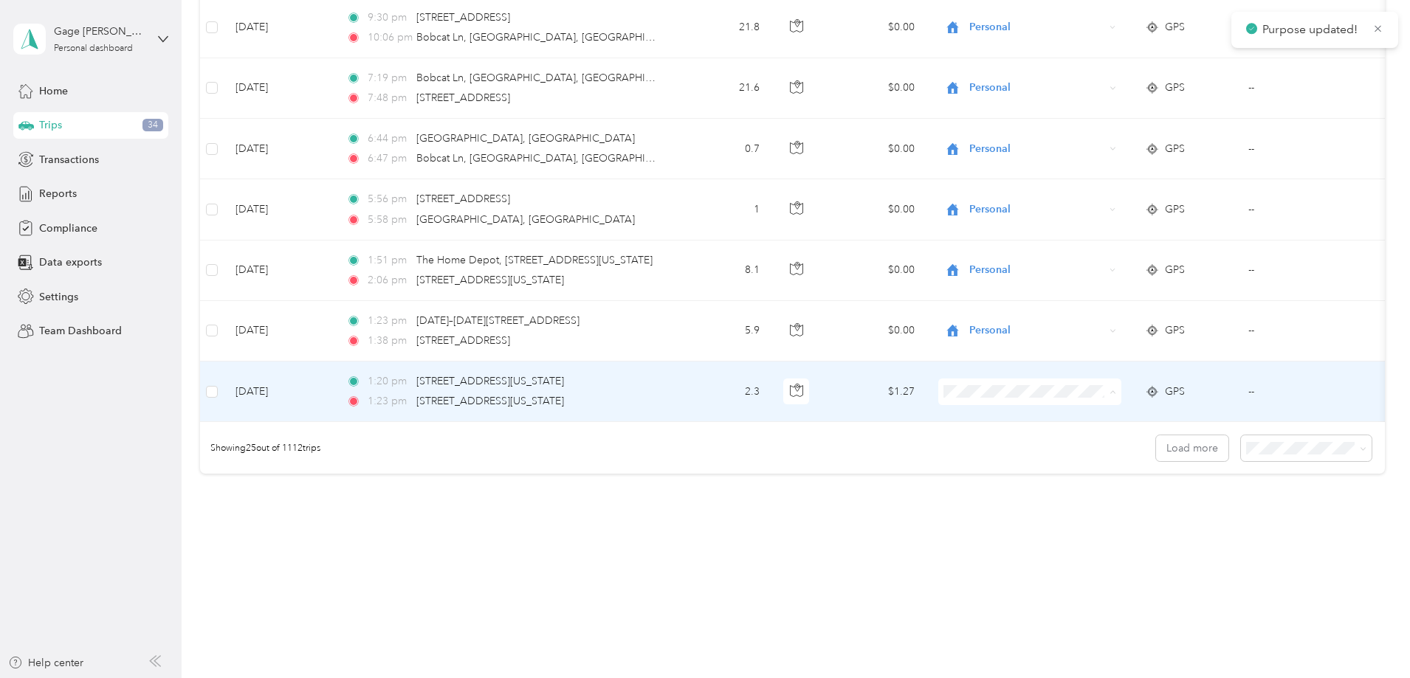
click at [1081, 430] on span "Personal" at bounding box center [1141, 435] width 137 height 16
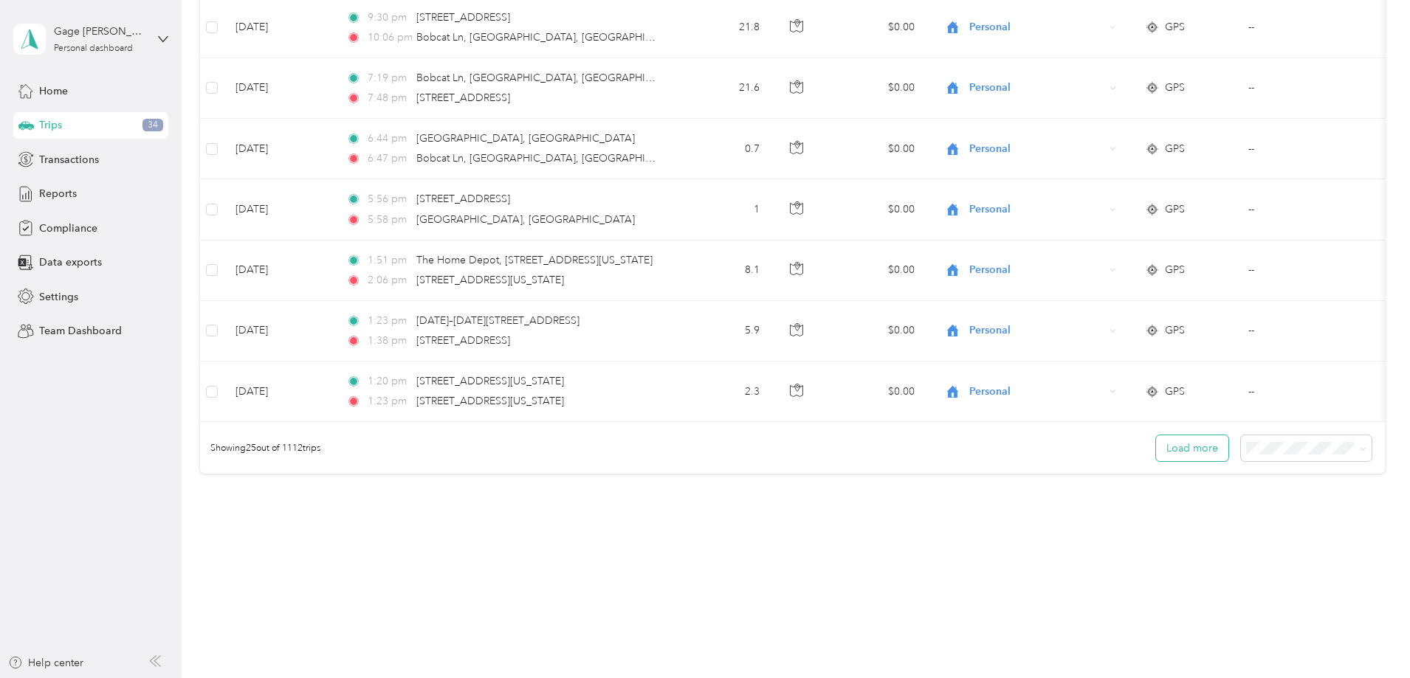
click at [1156, 447] on button "Load more" at bounding box center [1192, 448] width 72 height 26
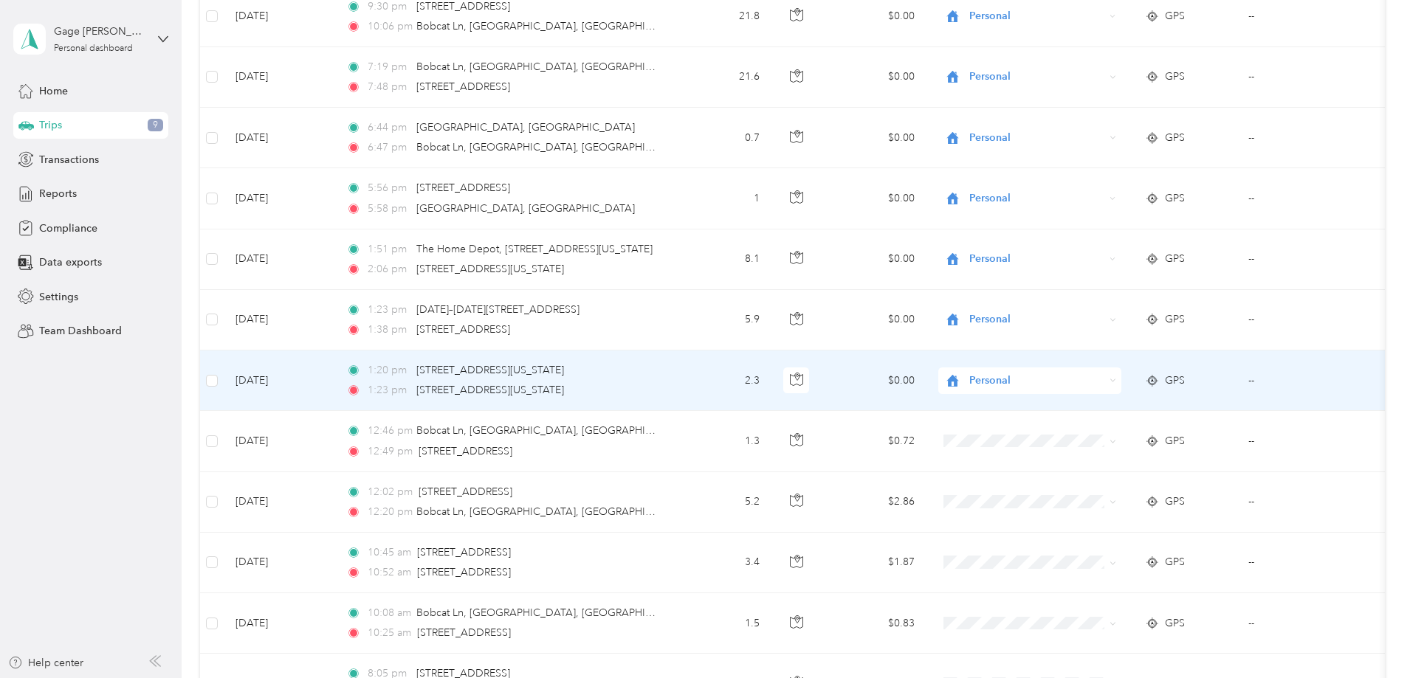
scroll to position [1503, 0]
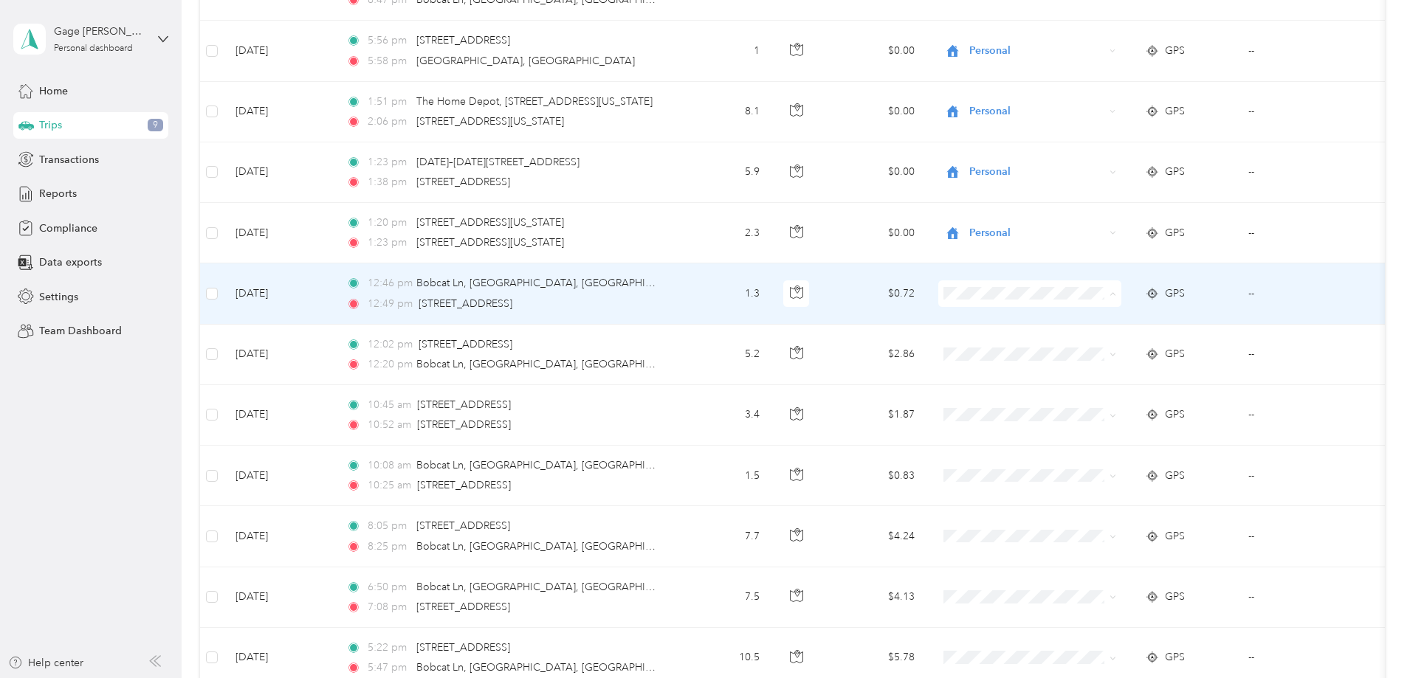
click at [1093, 347] on span "Personal" at bounding box center [1141, 348] width 137 height 16
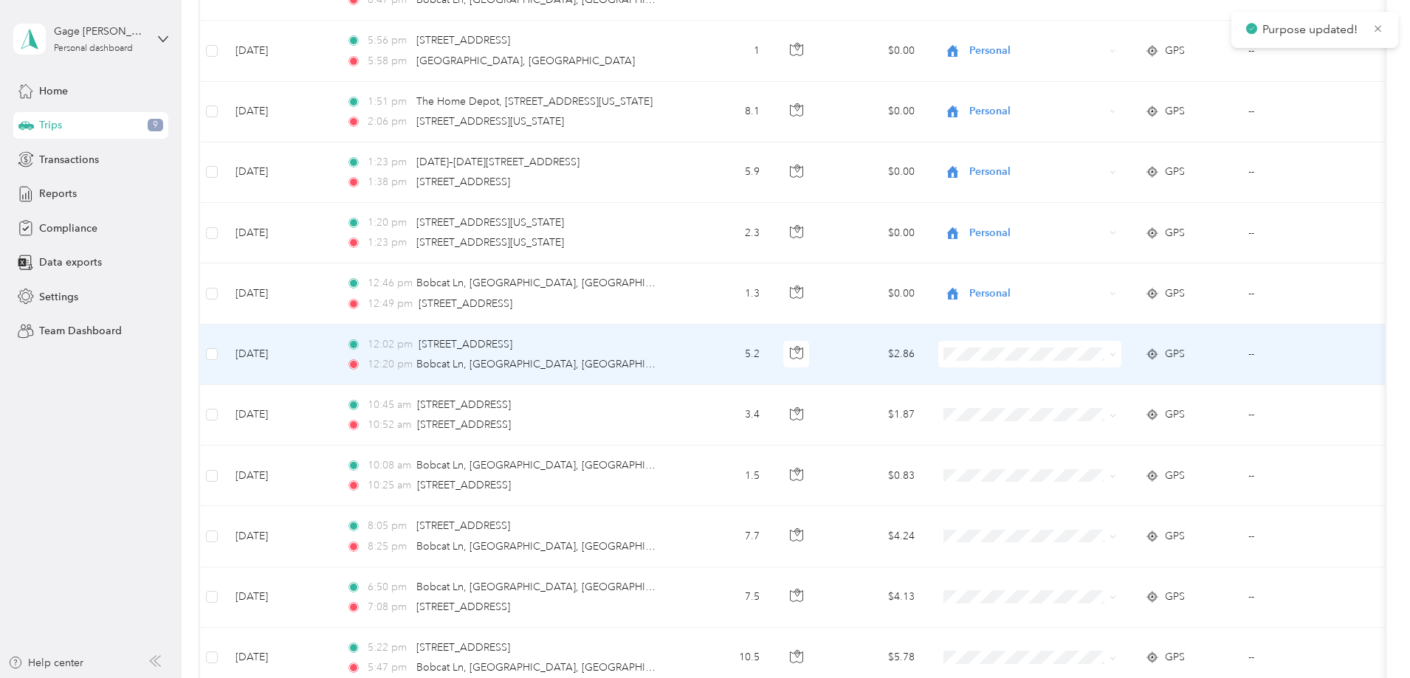
click at [1093, 406] on span "Personal" at bounding box center [1141, 406] width 137 height 16
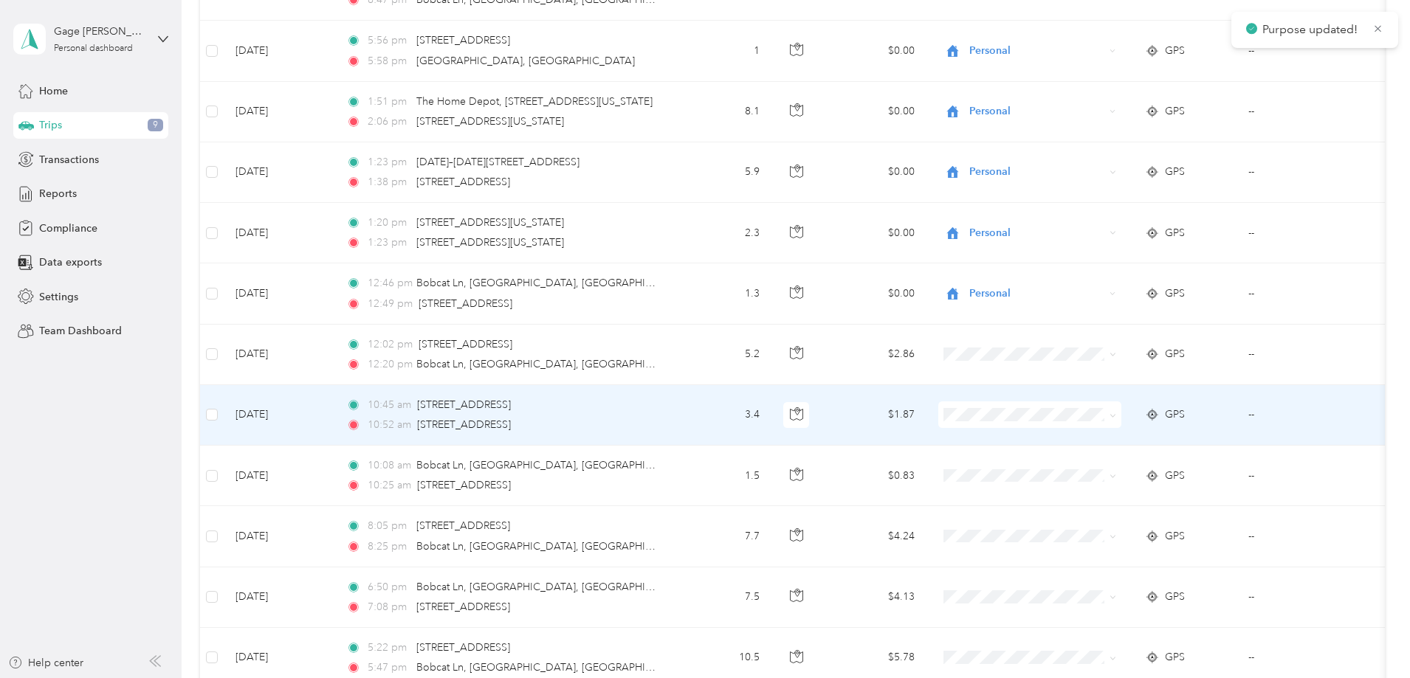
click at [1086, 464] on span "Personal" at bounding box center [1141, 469] width 137 height 16
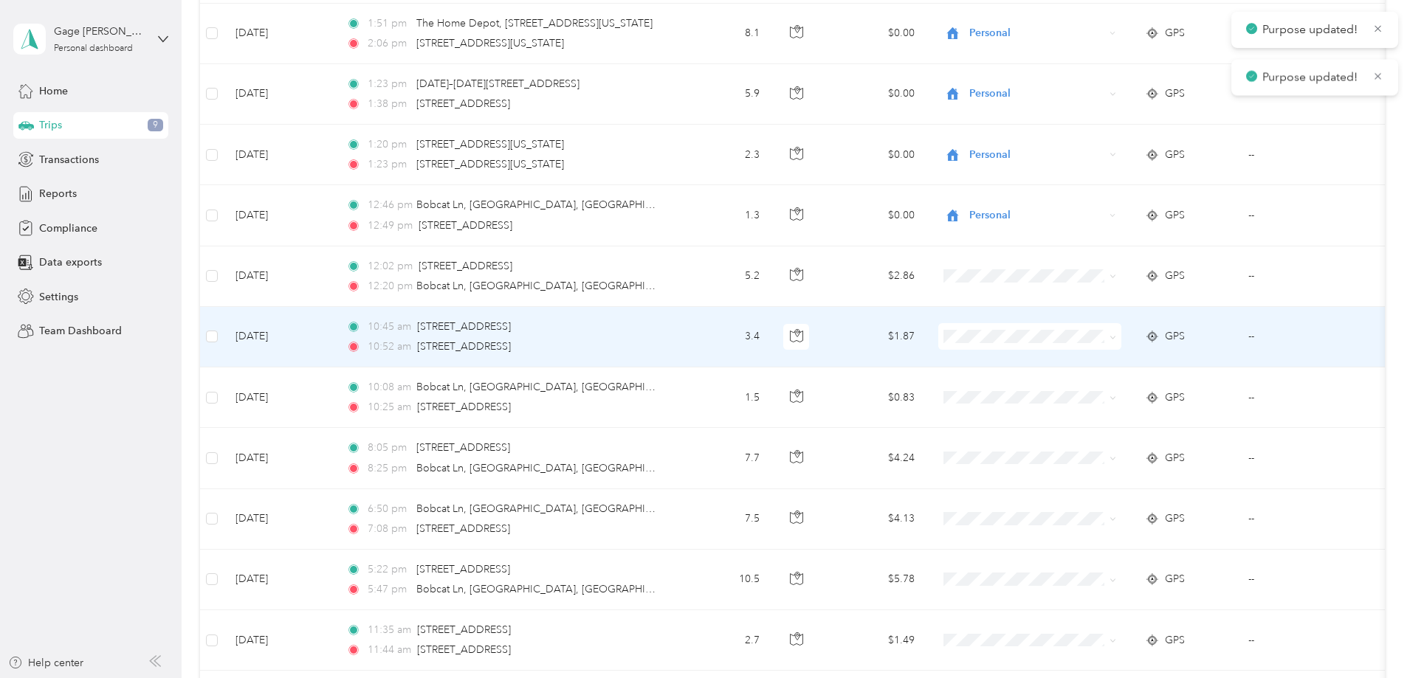
scroll to position [1650, 0]
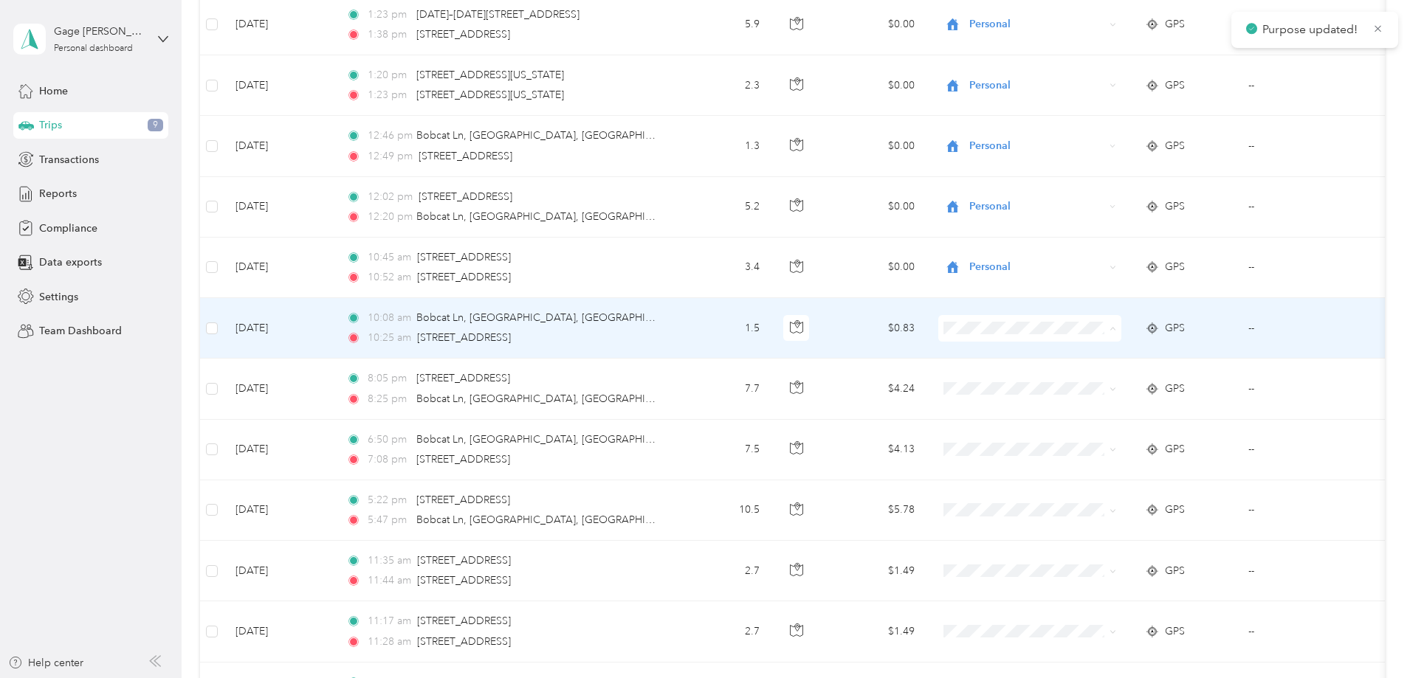
click at [1081, 380] on span "Personal" at bounding box center [1141, 382] width 137 height 16
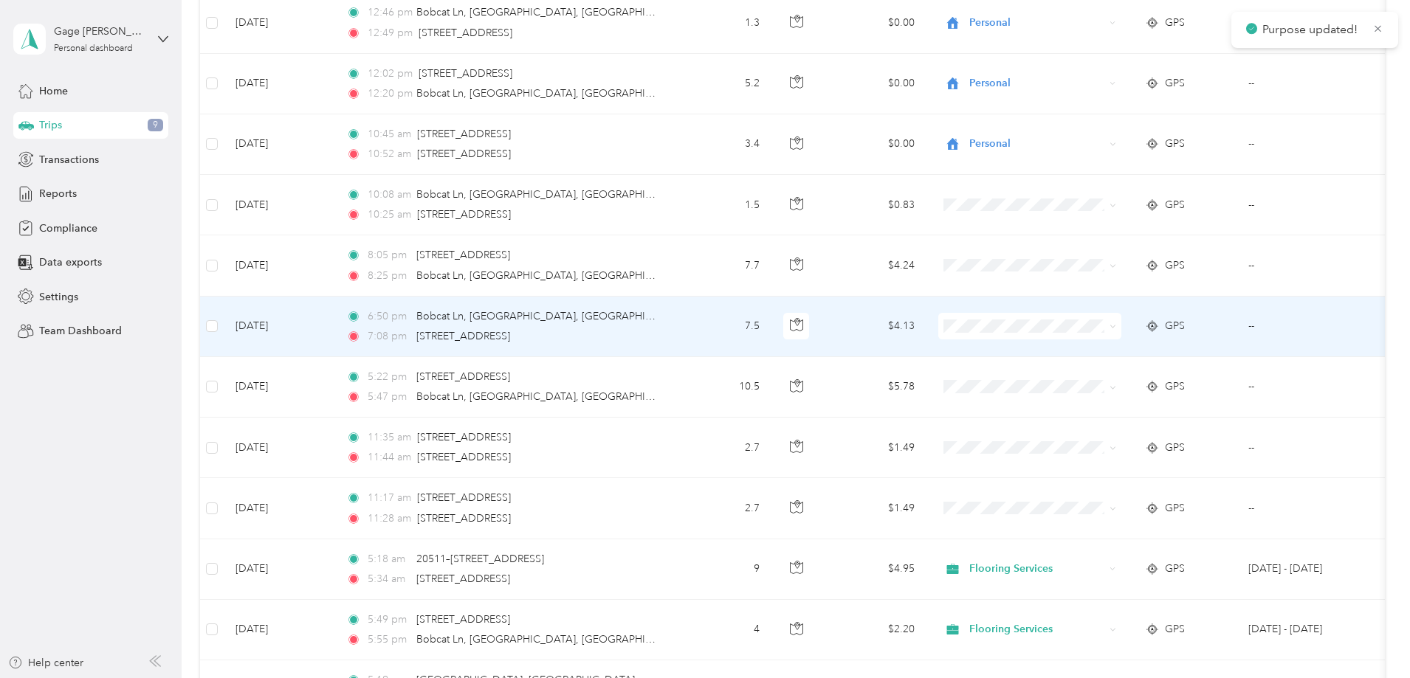
scroll to position [1798, 0]
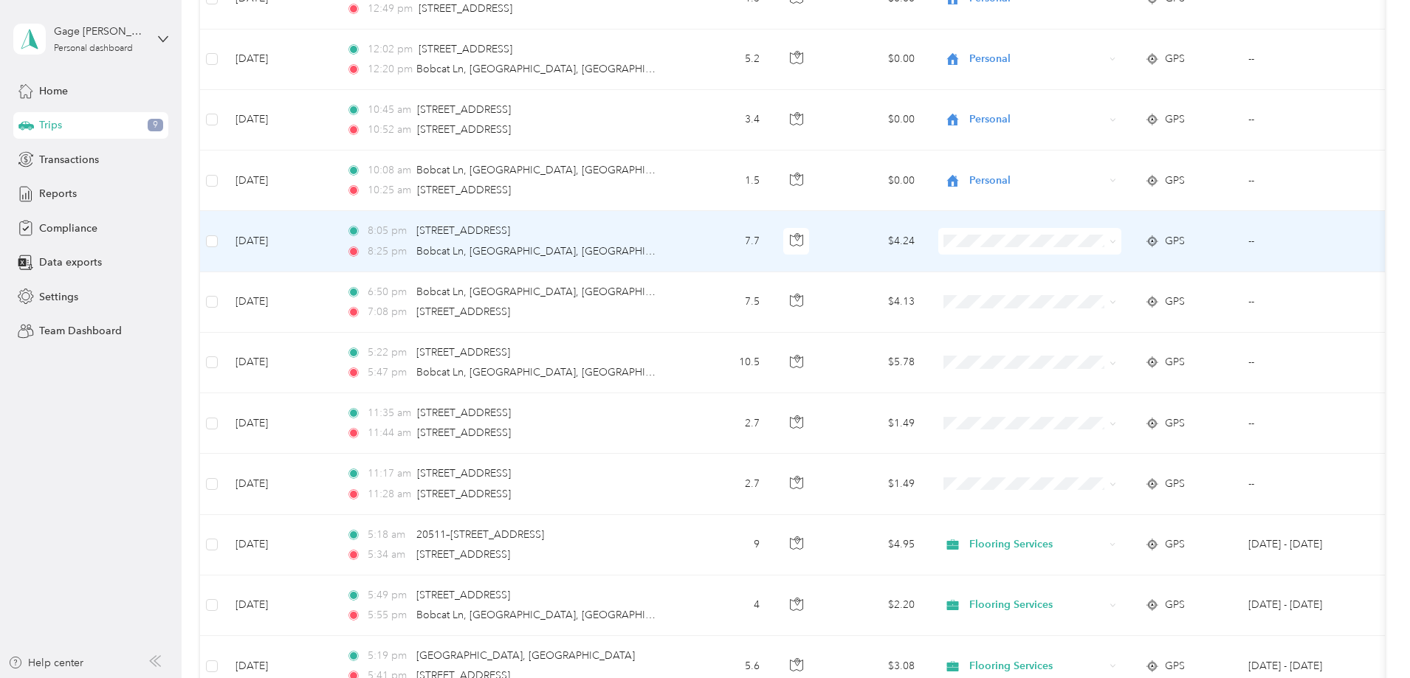
click at [1091, 293] on span "Personal" at bounding box center [1141, 294] width 137 height 16
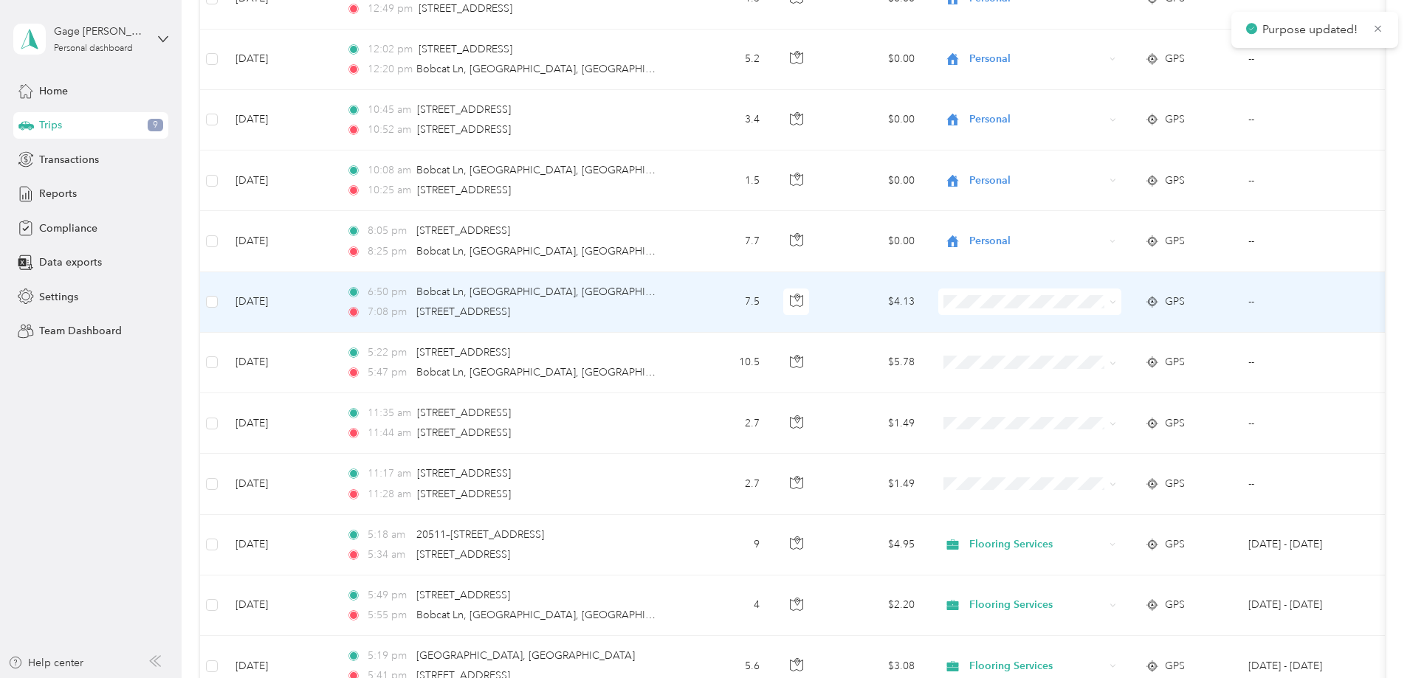
click at [1087, 329] on span "Flooring Services" at bounding box center [1141, 328] width 137 height 16
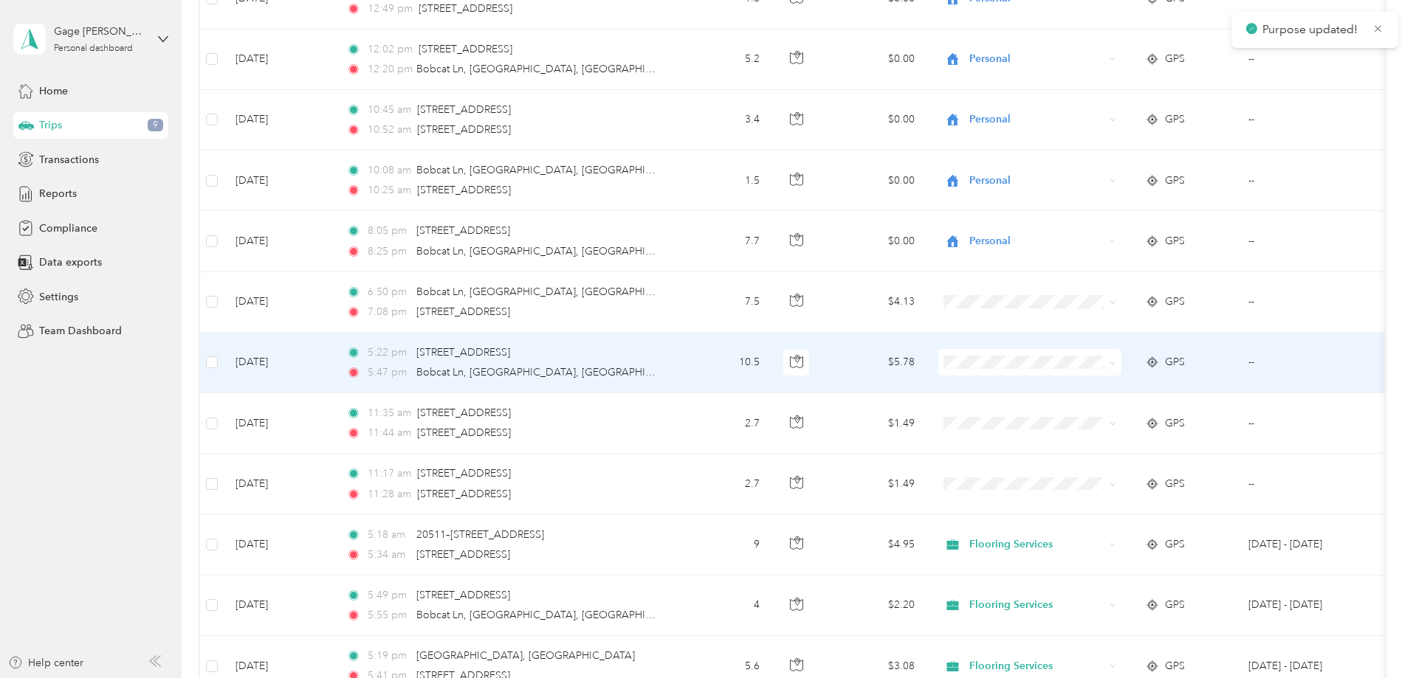
click at [1084, 388] on span "Flooring Services" at bounding box center [1141, 390] width 137 height 16
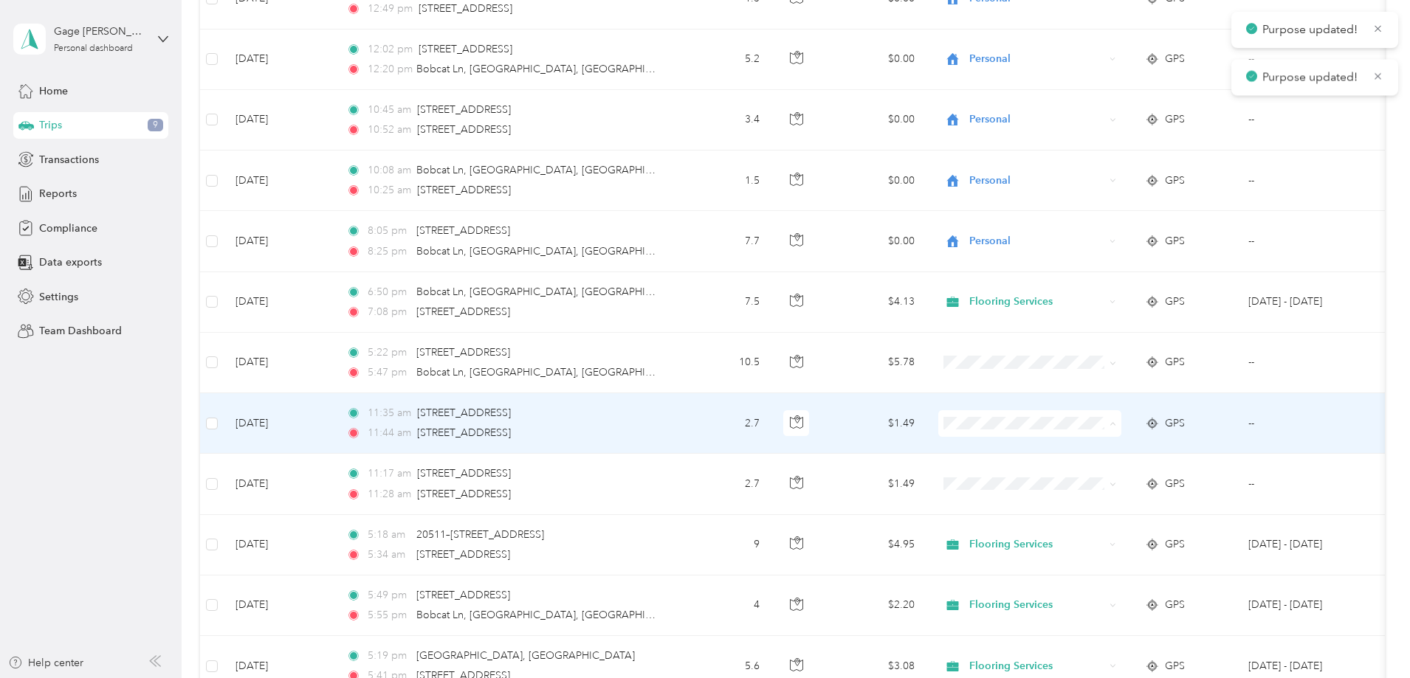
click at [1103, 450] on span "Flooring Services" at bounding box center [1141, 452] width 137 height 16
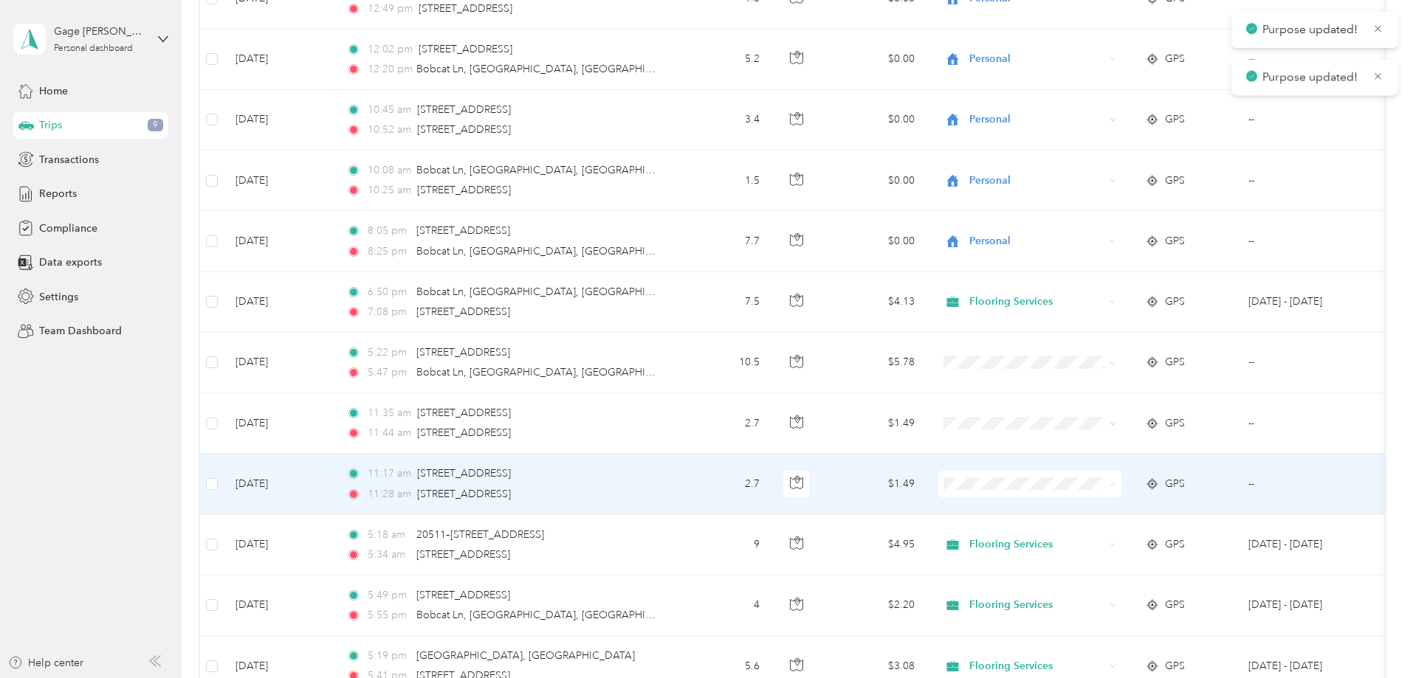
click at [1100, 509] on span "Flooring Services" at bounding box center [1141, 512] width 137 height 16
click at [1100, 513] on span "Flooring Services" at bounding box center [1141, 512] width 137 height 16
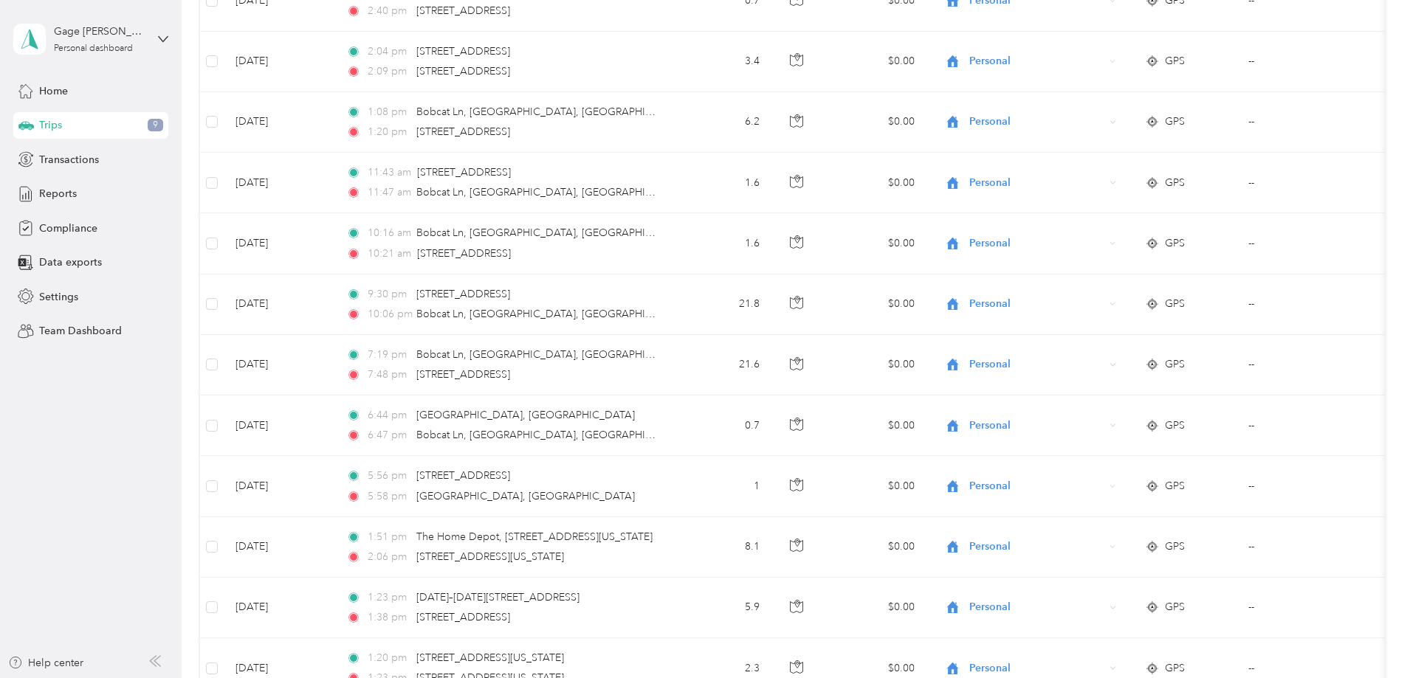
scroll to position [1060, 0]
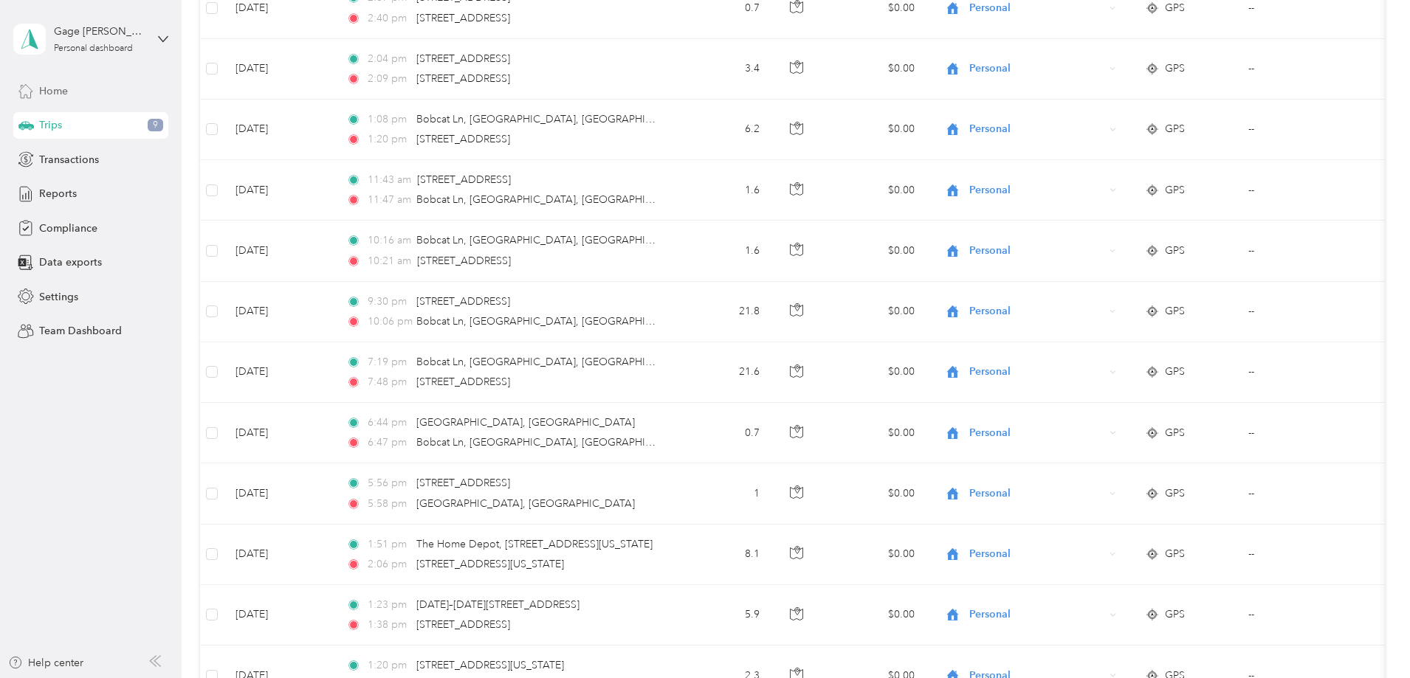
click at [49, 93] on span "Home" at bounding box center [53, 91] width 29 height 16
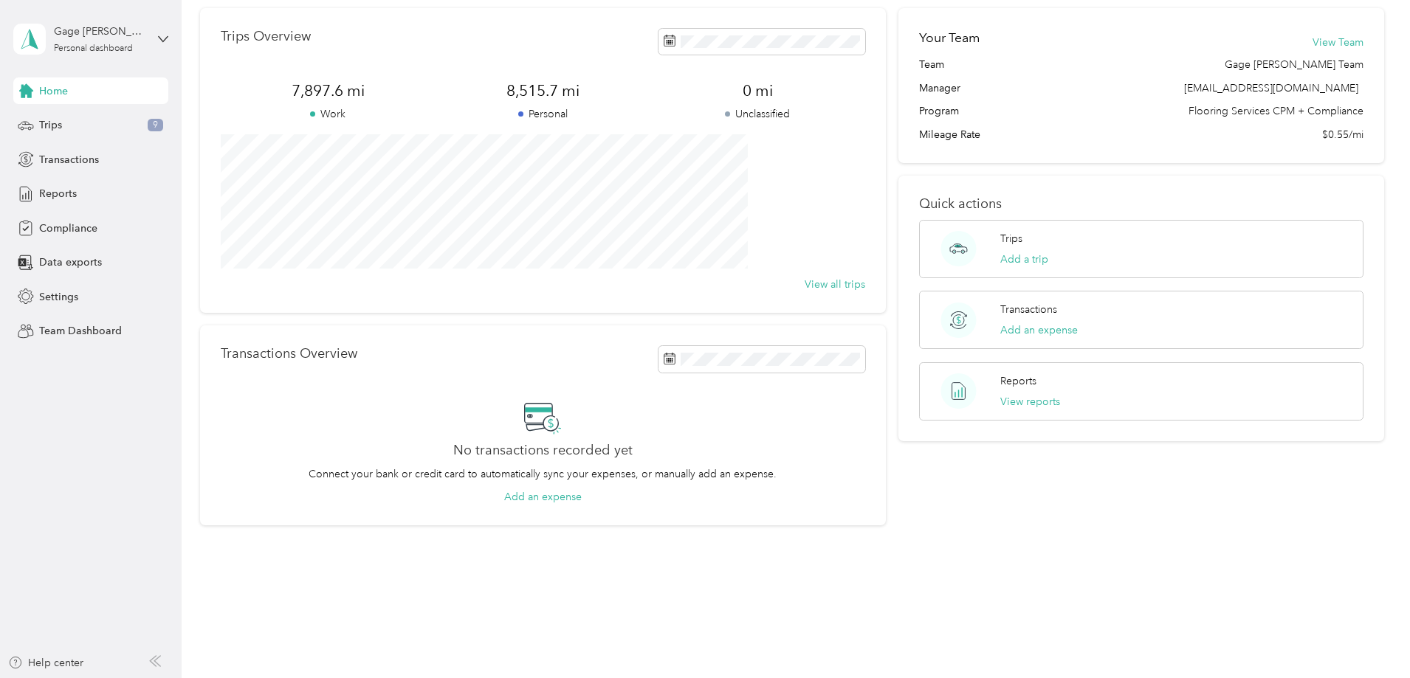
scroll to position [57, 0]
click at [63, 196] on span "Reports" at bounding box center [58, 194] width 38 height 16
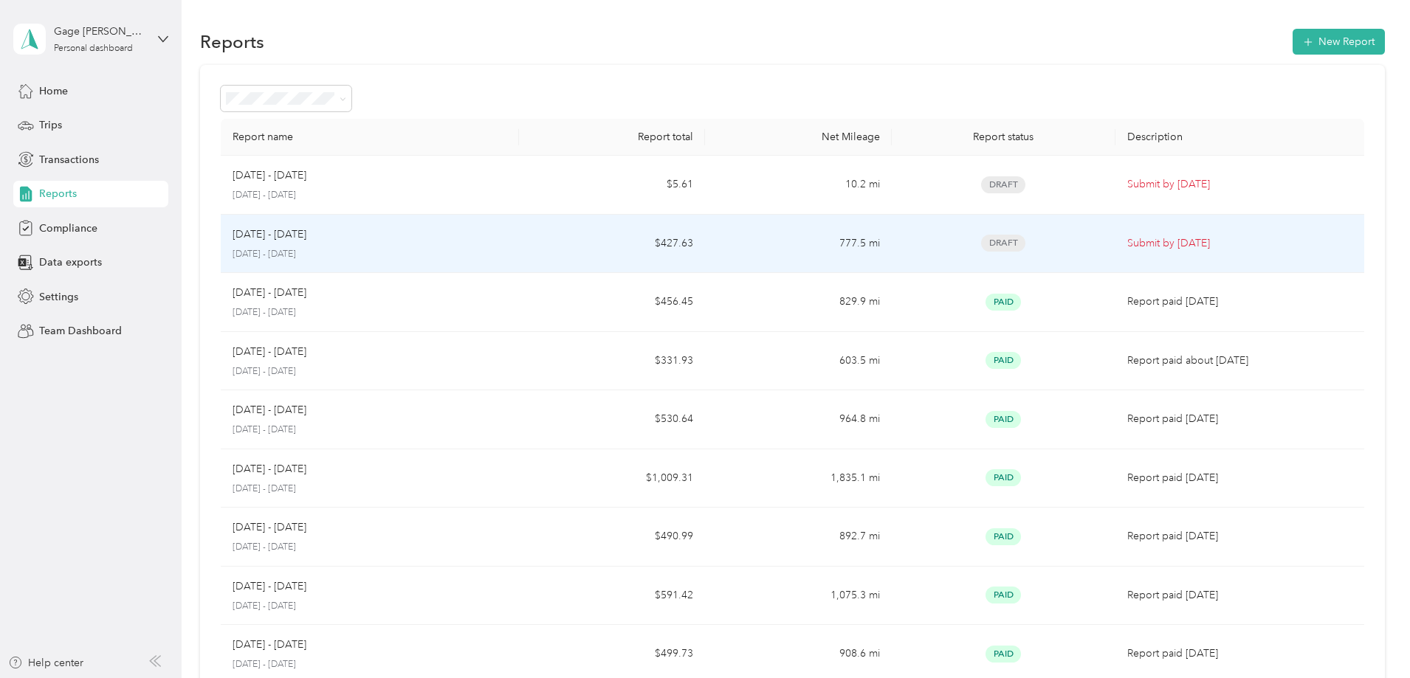
click at [306, 232] on p "[DATE] - [DATE]" at bounding box center [270, 235] width 74 height 16
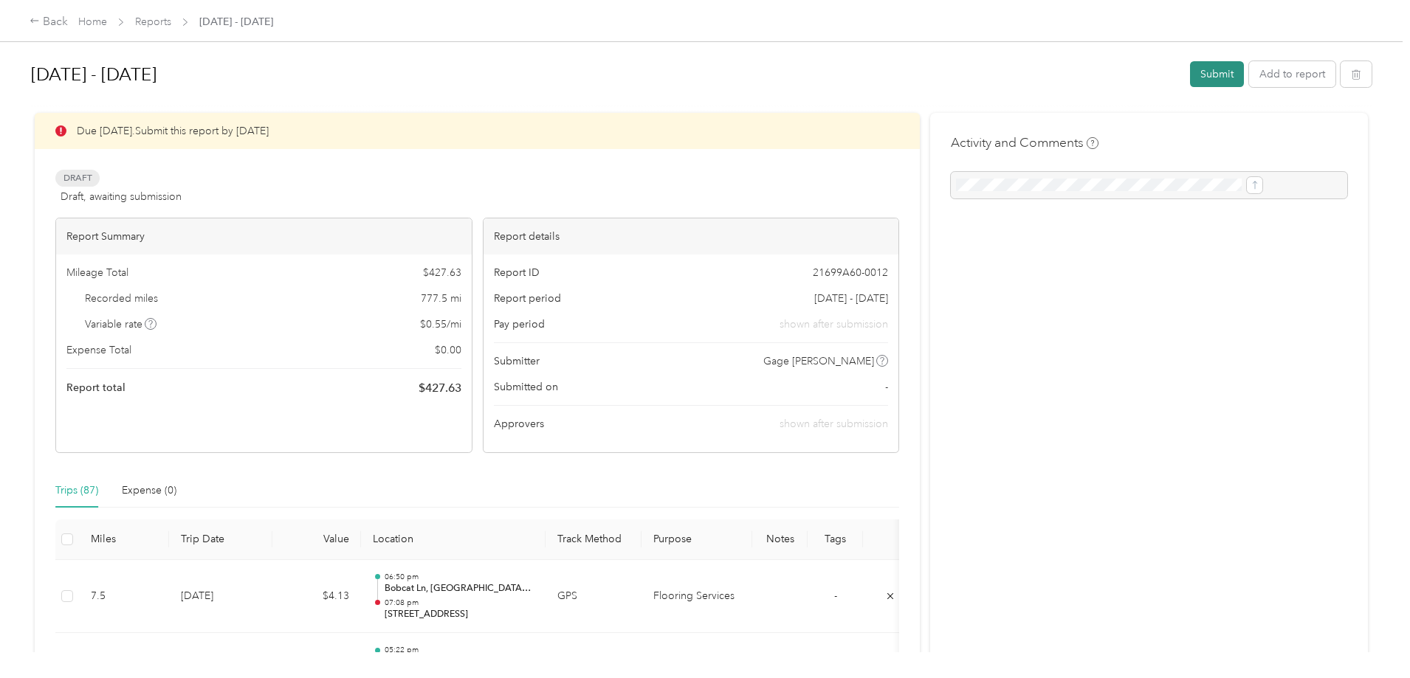
click at [1190, 75] on button "Submit" at bounding box center [1217, 74] width 54 height 26
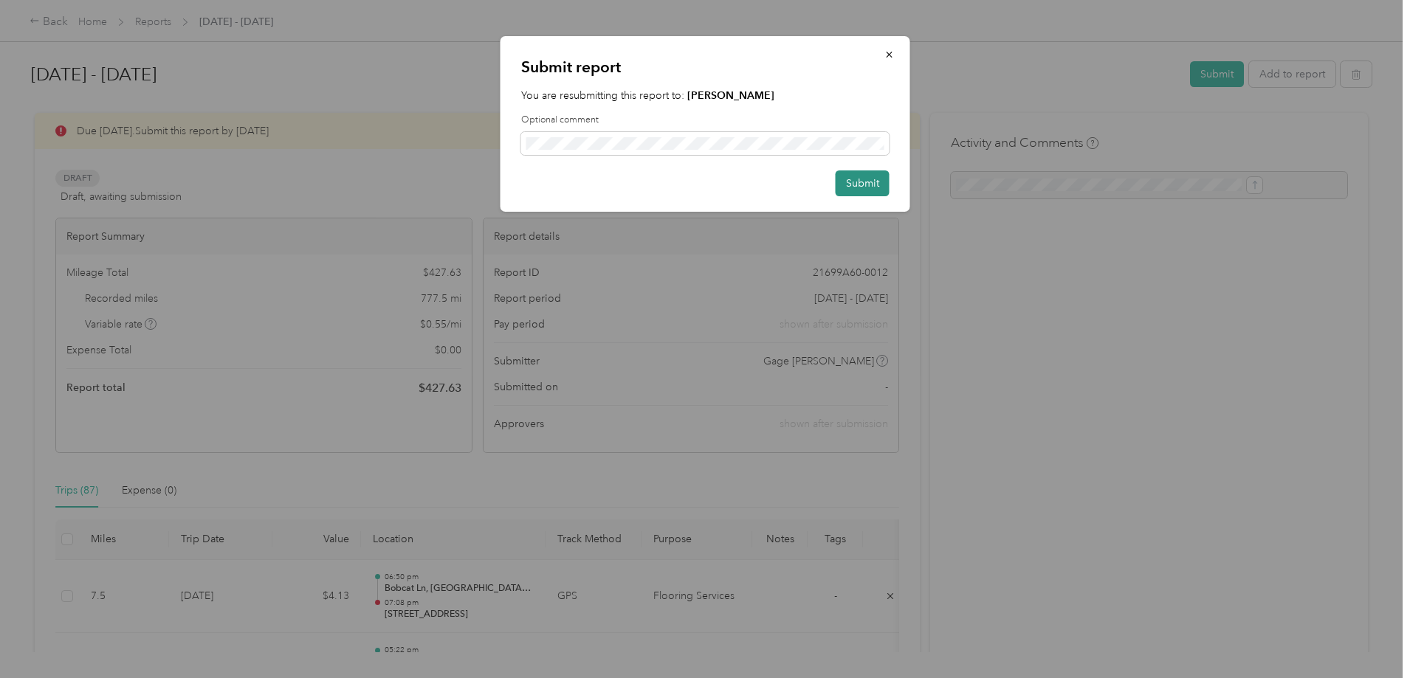
click at [864, 179] on button "Submit" at bounding box center [863, 184] width 54 height 26
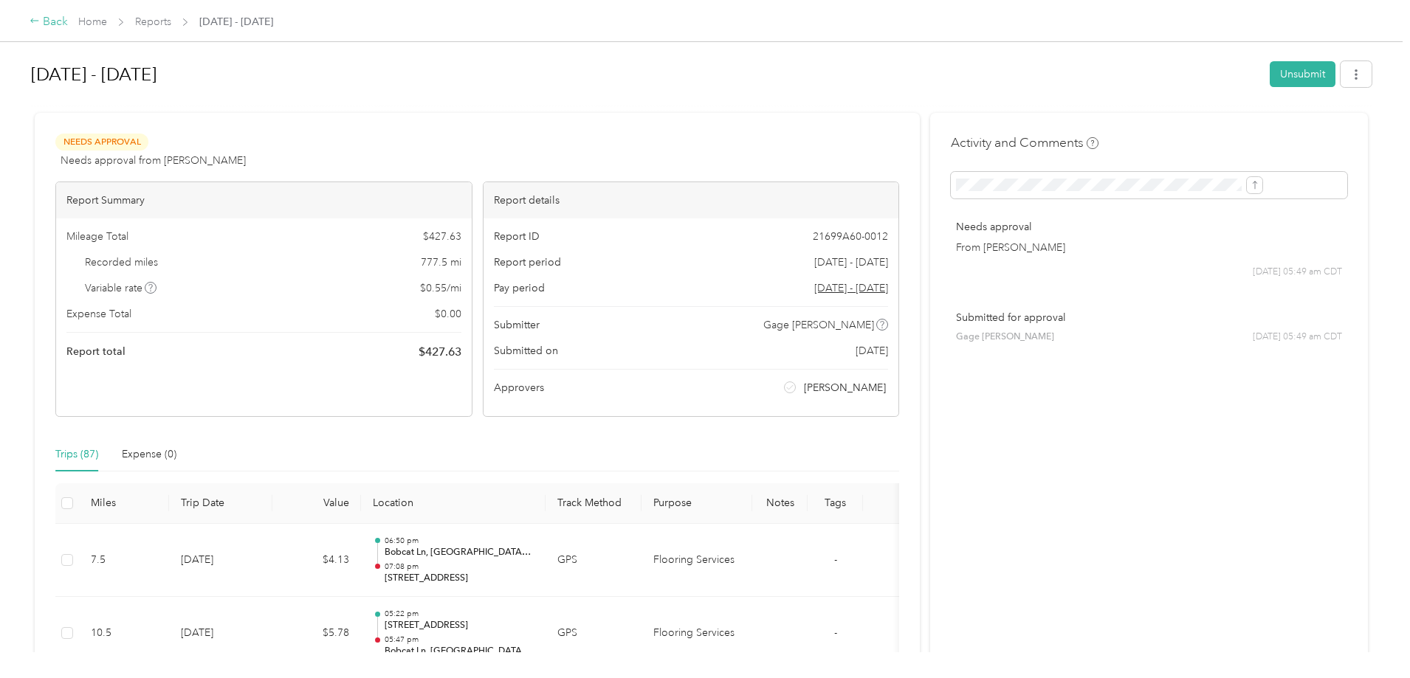
click at [68, 24] on div "Back" at bounding box center [49, 22] width 38 height 18
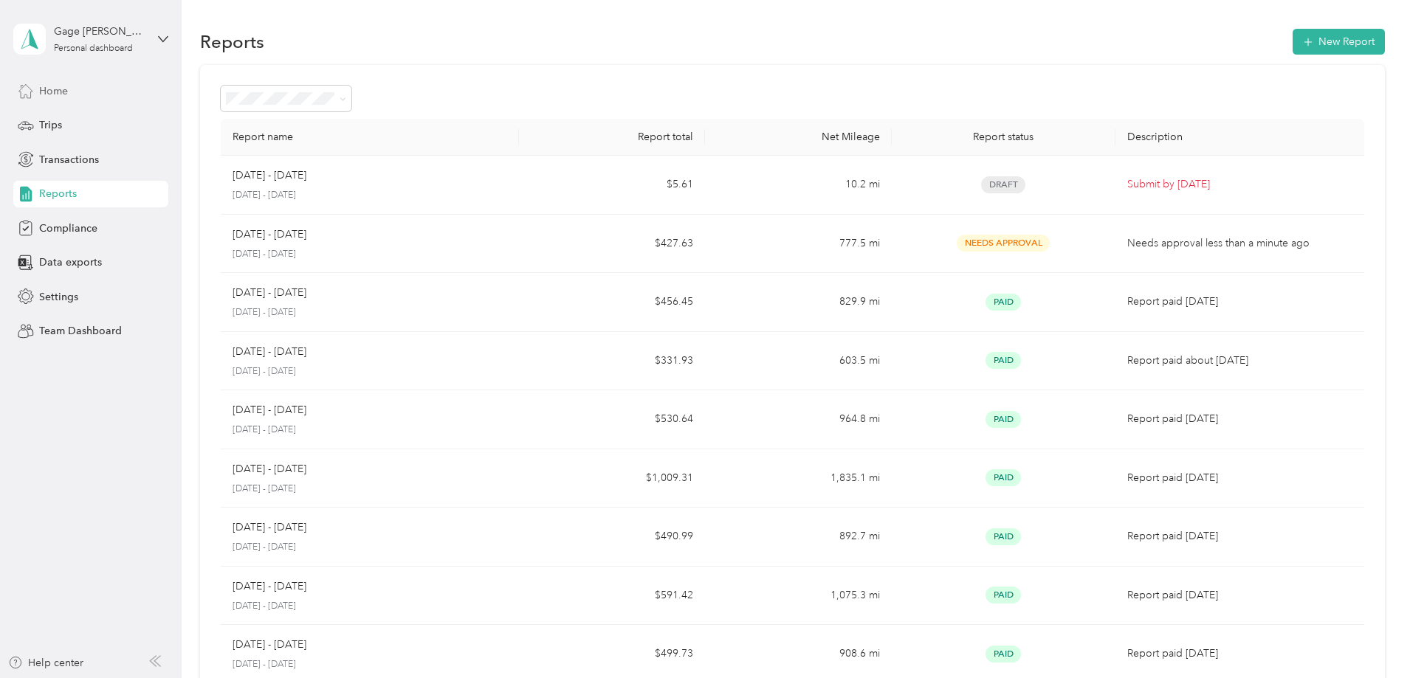
click at [63, 93] on span "Home" at bounding box center [53, 91] width 29 height 16
